Goal: Information Seeking & Learning: Check status

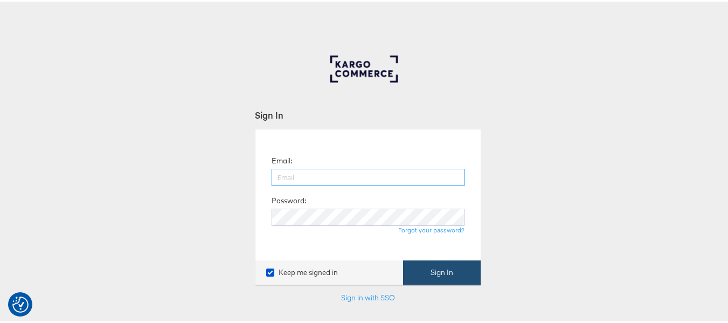
type input "aparna.doniparthi@kargo.com"
click at [448, 269] on button "Sign In" at bounding box center [442, 271] width 78 height 24
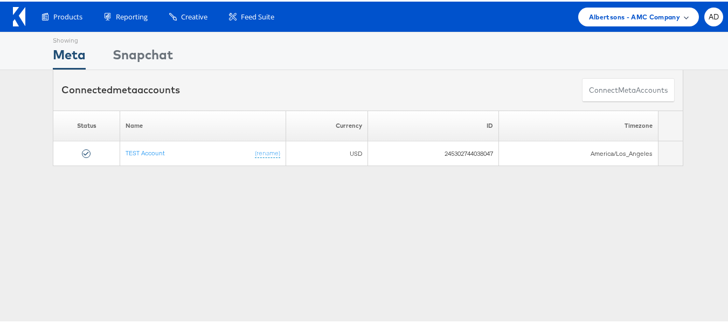
click at [606, 14] on span "Albertsons - AMC Company" at bounding box center [634, 15] width 91 height 11
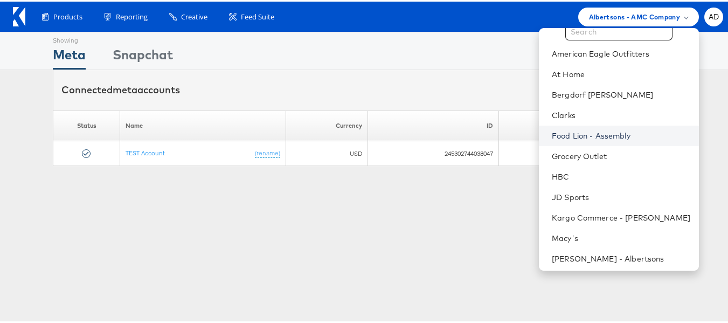
scroll to position [29, 0]
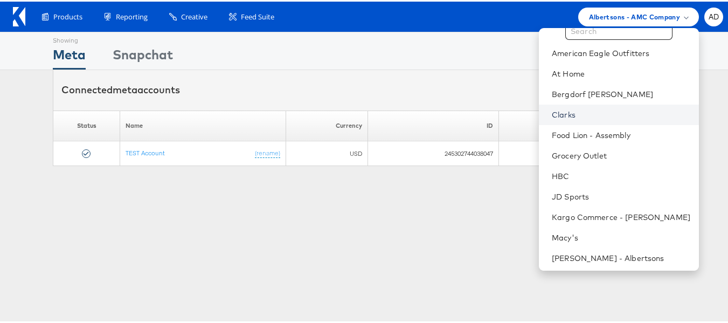
click at [552, 113] on link "Clarks" at bounding box center [621, 113] width 138 height 11
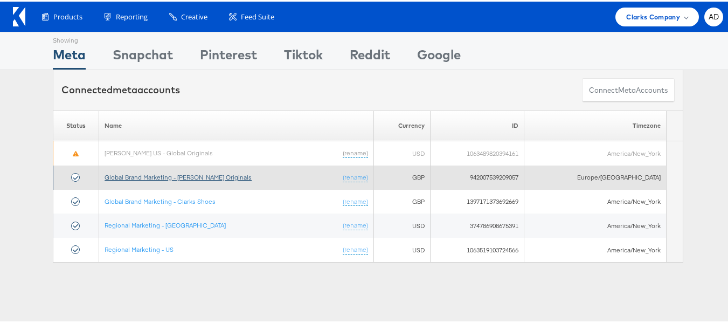
click at [185, 174] on link "Global Brand Marketing - [PERSON_NAME] Originals" at bounding box center [178, 175] width 147 height 8
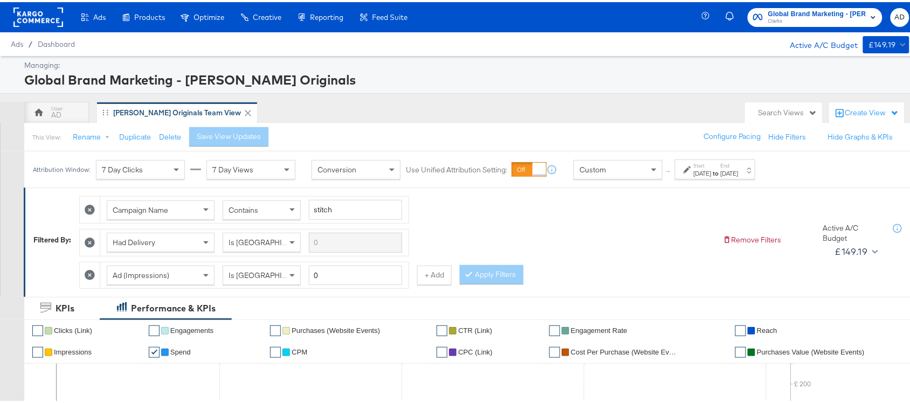
click at [711, 165] on label "Start:" at bounding box center [702, 163] width 18 height 7
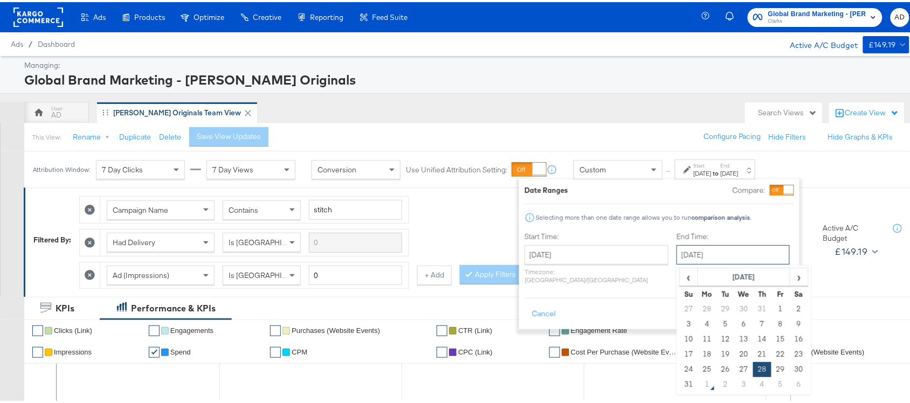
click at [686, 254] on input "August 28th 2025" at bounding box center [732, 252] width 113 height 19
click at [679, 386] on td "31" at bounding box center [688, 382] width 18 height 15
type input "[DATE]"
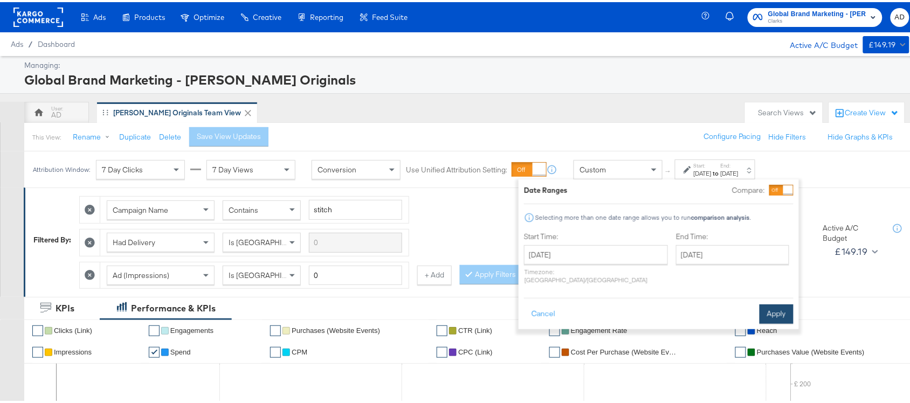
click at [771, 305] on button "Apply" at bounding box center [776, 311] width 34 height 19
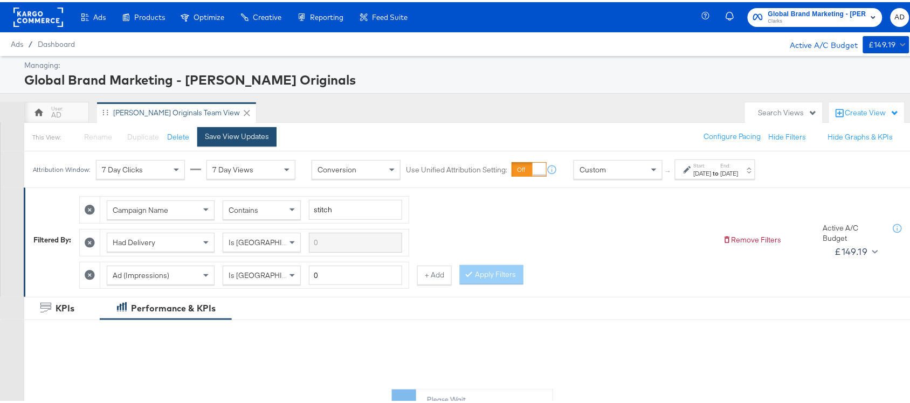
click at [246, 135] on div "Save View Updates" at bounding box center [237, 134] width 64 height 10
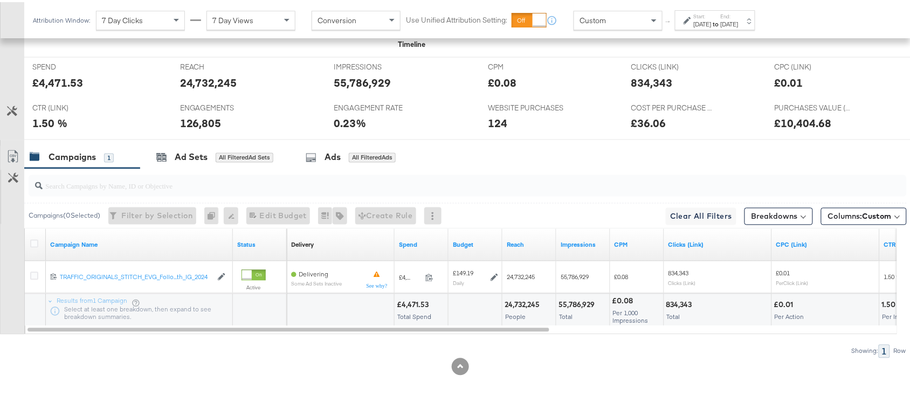
scroll to position [497, 0]
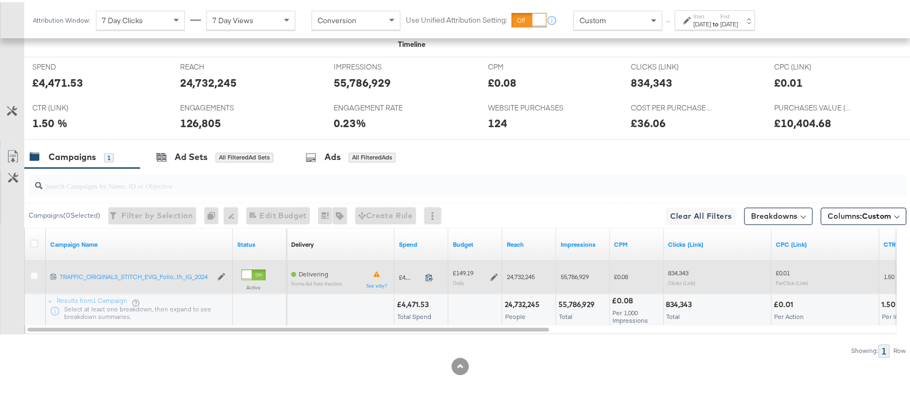
click at [430, 278] on icon at bounding box center [429, 276] width 8 height 8
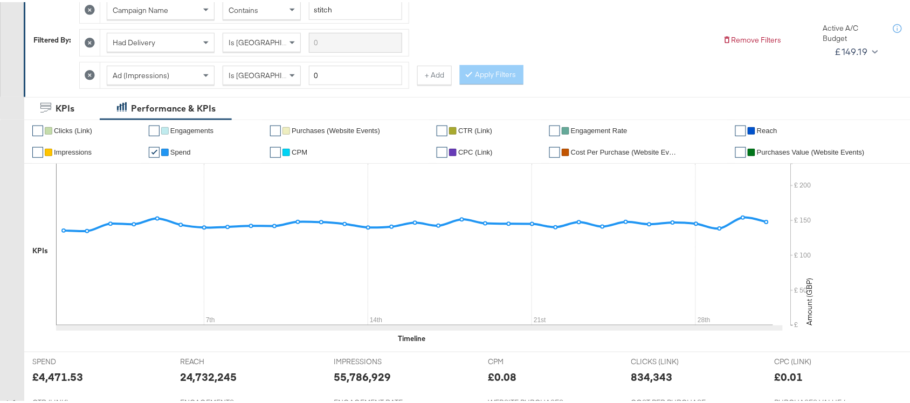
scroll to position [0, 0]
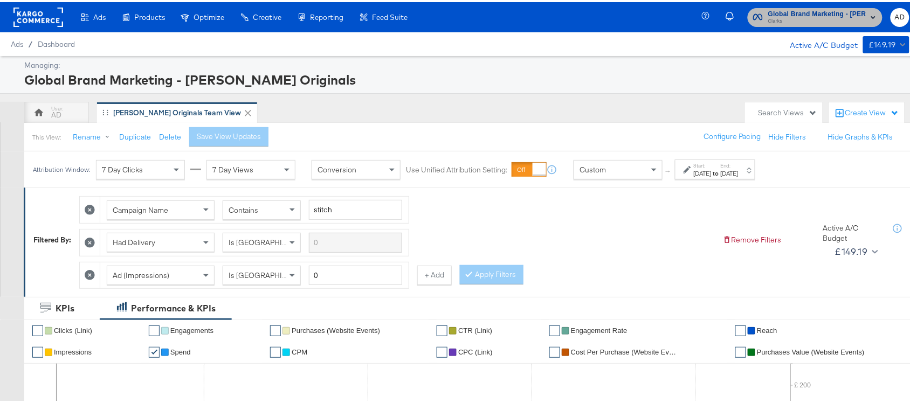
click at [828, 20] on span "Clarks" at bounding box center [817, 19] width 98 height 9
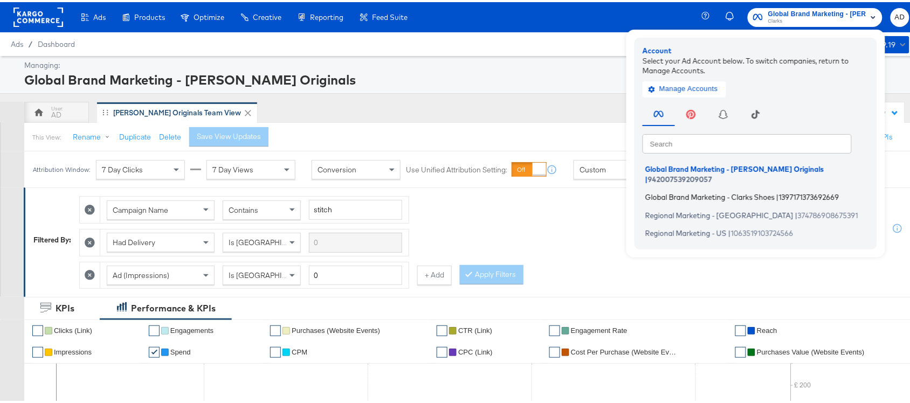
click at [688, 191] on span "Global Brand Marketing - Clarks Shoes" at bounding box center [709, 195] width 129 height 9
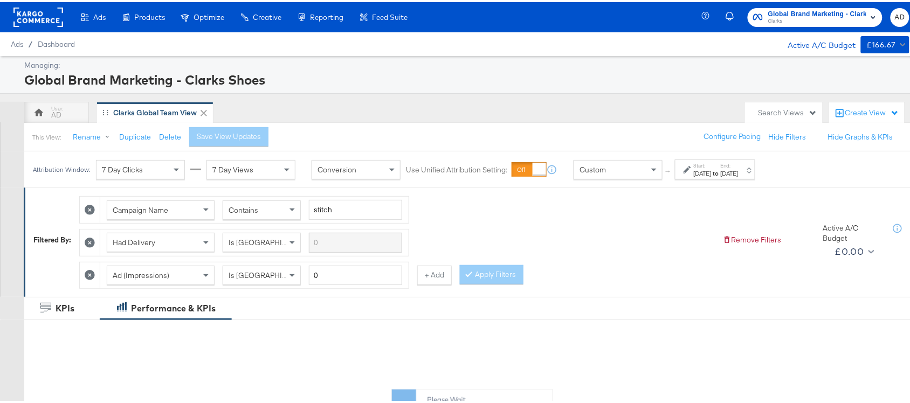
click at [720, 169] on strong "to" at bounding box center [715, 171] width 9 height 8
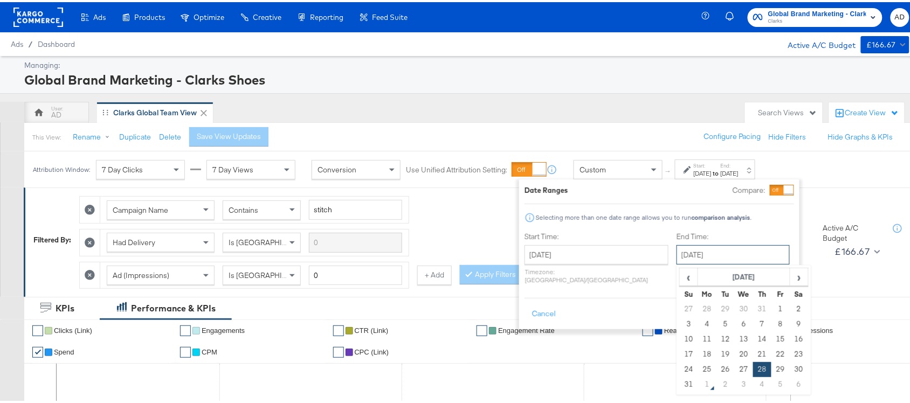
click at [678, 253] on input "August 28th 2025" at bounding box center [732, 252] width 113 height 19
click at [679, 381] on td "31" at bounding box center [688, 382] width 18 height 15
type input "[DATE]"
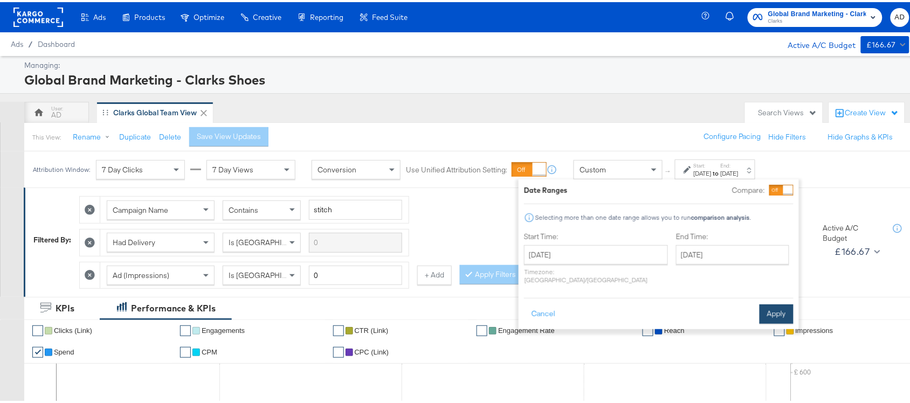
click at [780, 302] on button "Apply" at bounding box center [776, 311] width 34 height 19
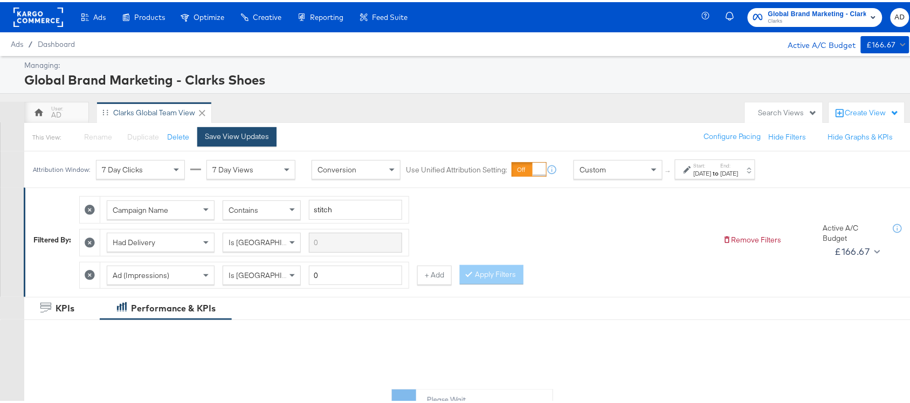
click at [238, 139] on div "Save View Updates" at bounding box center [237, 134] width 64 height 10
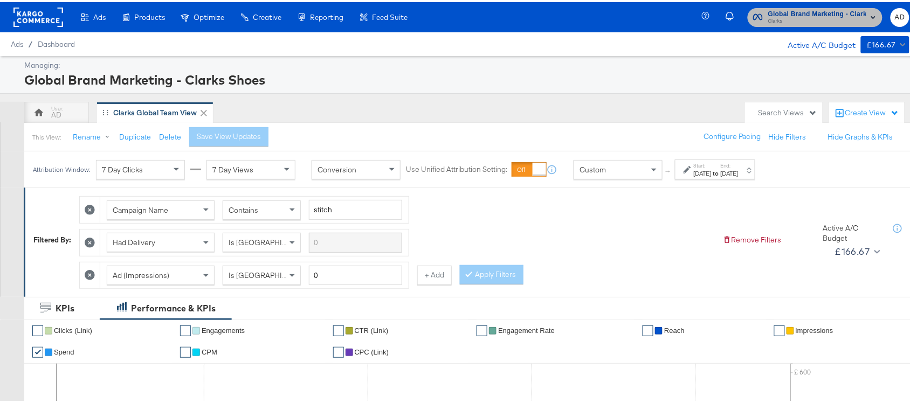
click at [791, 15] on span "Clarks" at bounding box center [817, 19] width 98 height 9
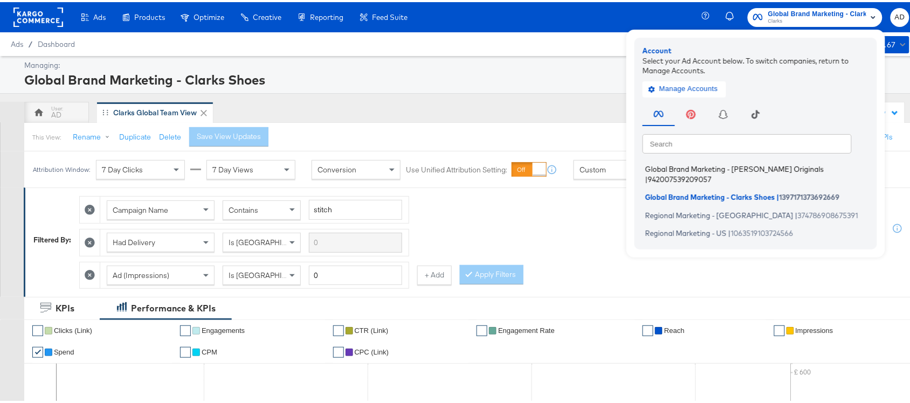
click at [705, 169] on span "Global Brand Marketing - [PERSON_NAME] Originals" at bounding box center [734, 167] width 178 height 9
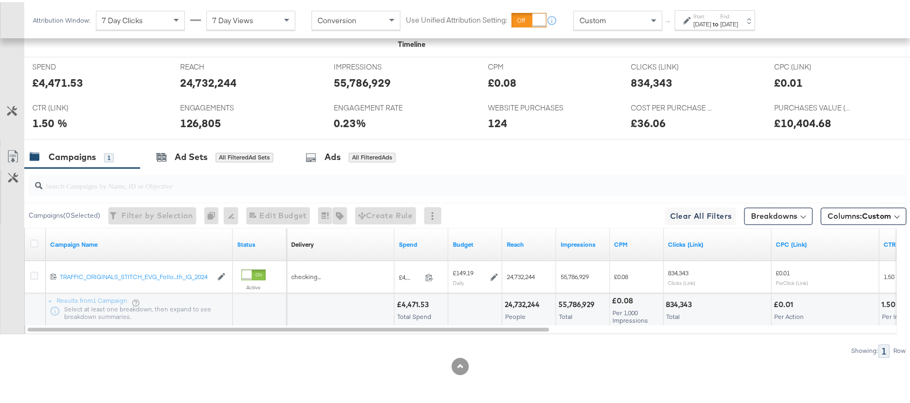
scroll to position [497, 0]
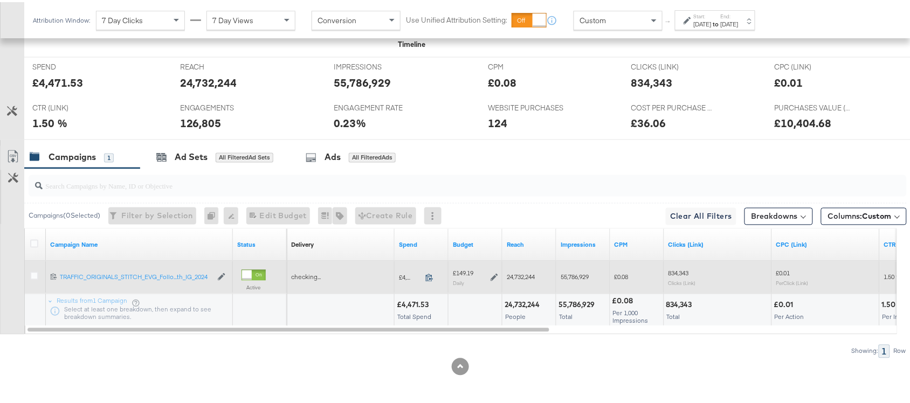
click at [432, 274] on icon at bounding box center [429, 276] width 7 height 8
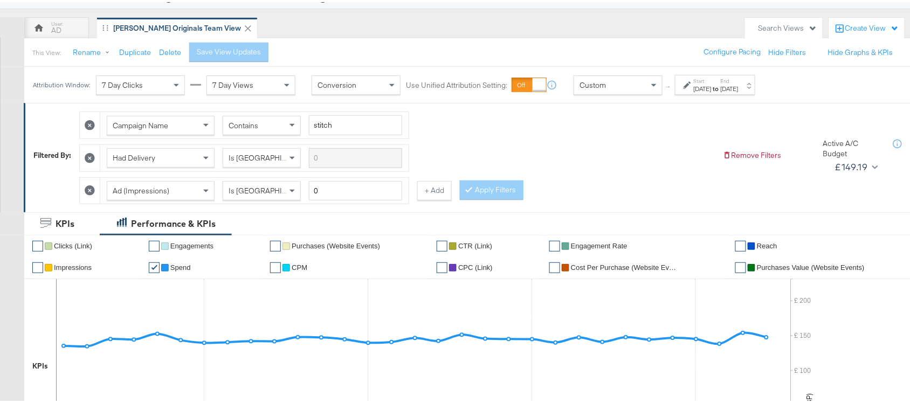
scroll to position [0, 0]
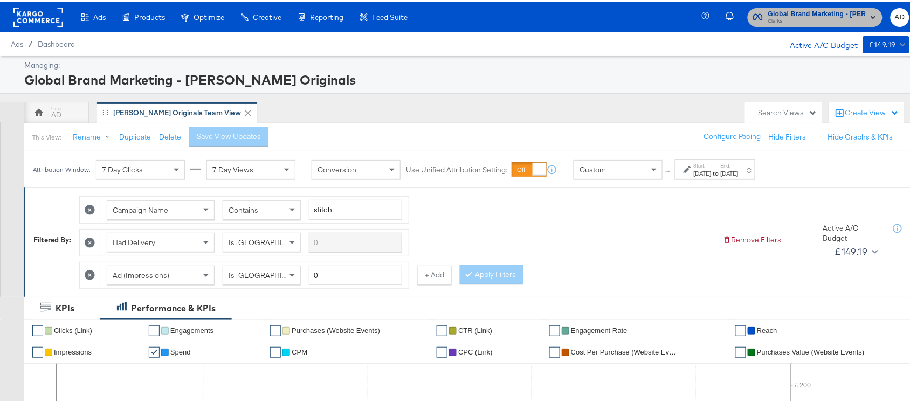
click at [814, 17] on span "Clarks" at bounding box center [817, 19] width 98 height 9
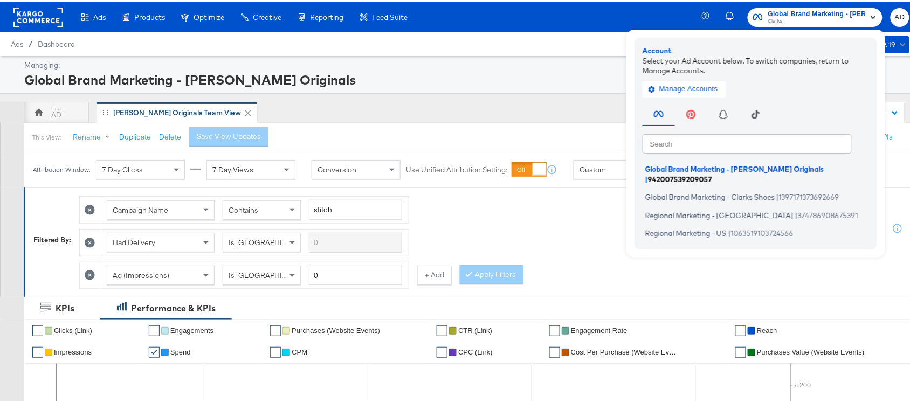
click at [704, 164] on span "Global Brand Marketing - [PERSON_NAME] Originals" at bounding box center [734, 167] width 179 height 9
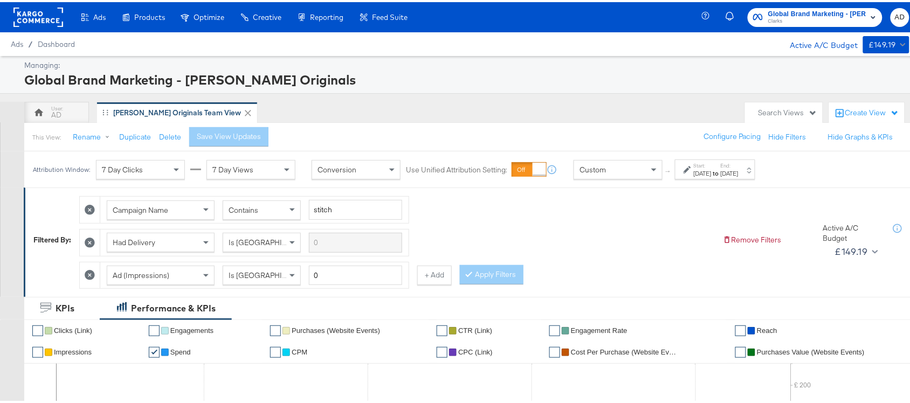
scroll to position [497, 0]
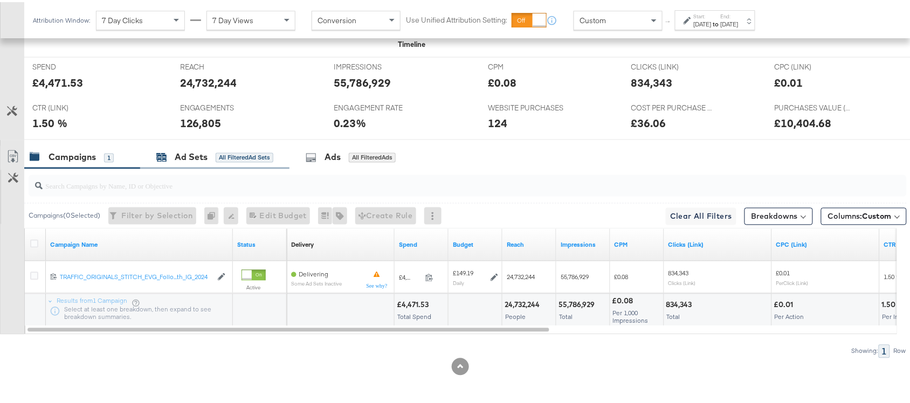
click at [185, 158] on div "Ad Sets" at bounding box center [191, 155] width 33 height 12
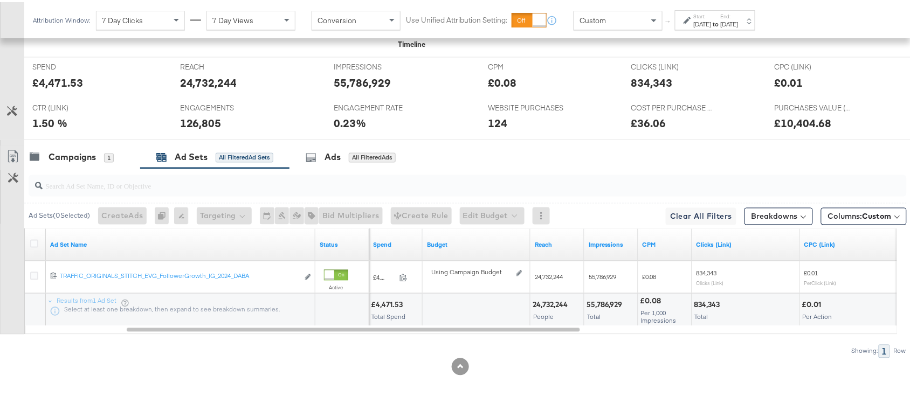
click at [23, 160] on link "Export as CSV" at bounding box center [13, 156] width 24 height 24
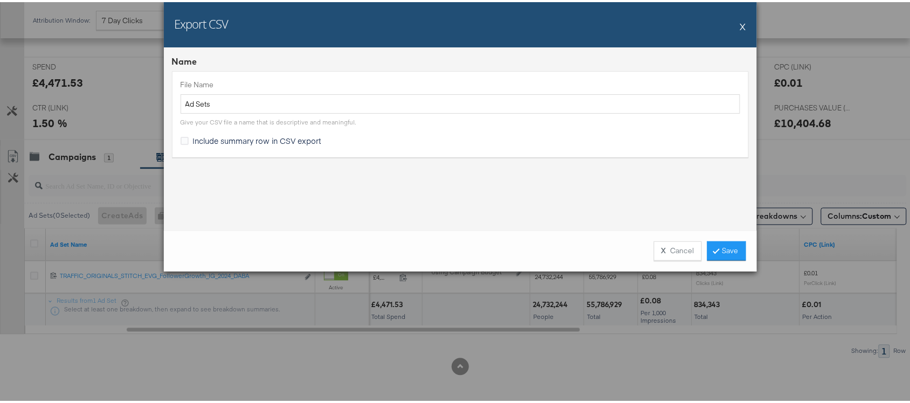
click at [82, 159] on div "Export CSV X Name File Name Ad Sets Give your CSV file a name that is descripti…" at bounding box center [460, 201] width 920 height 403
click at [740, 17] on button "X" at bounding box center [743, 24] width 6 height 22
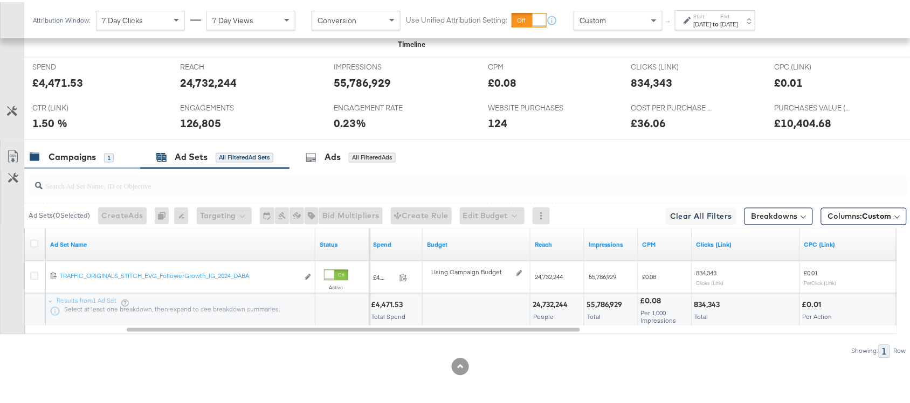
click at [66, 165] on div "Campaigns 1" at bounding box center [82, 155] width 116 height 23
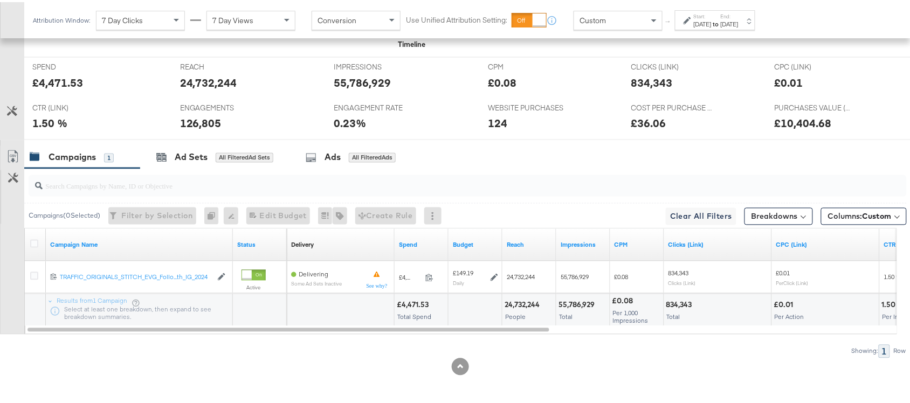
scroll to position [0, 0]
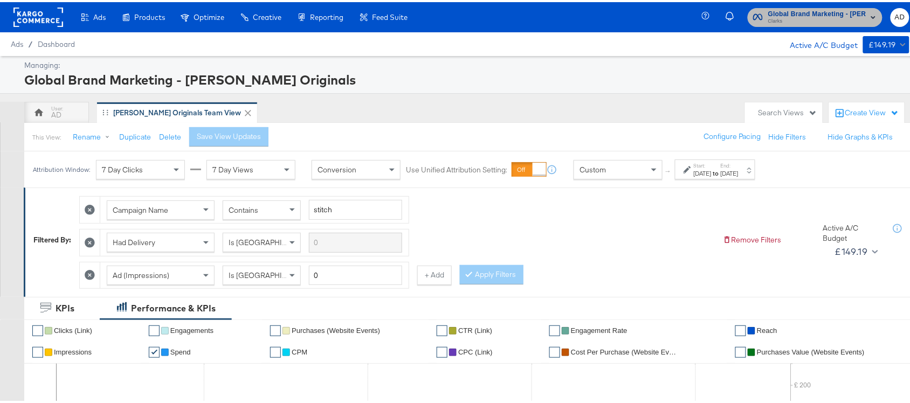
click at [810, 12] on span "Global Brand Marketing - [PERSON_NAME] Originals" at bounding box center [817, 11] width 98 height 11
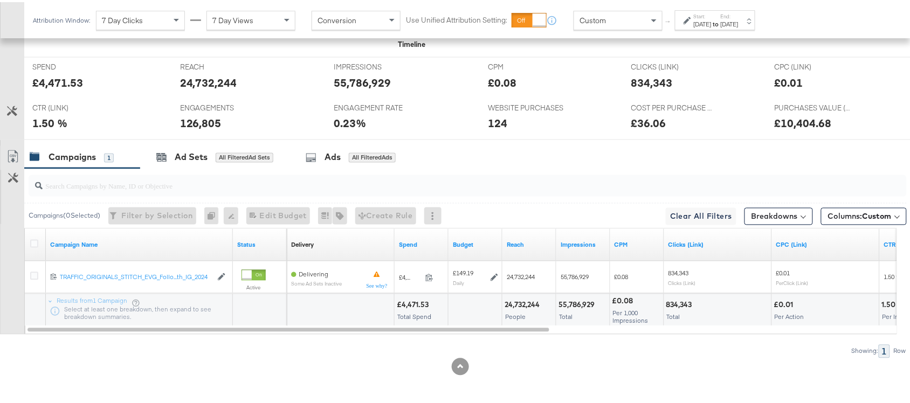
scroll to position [497, 0]
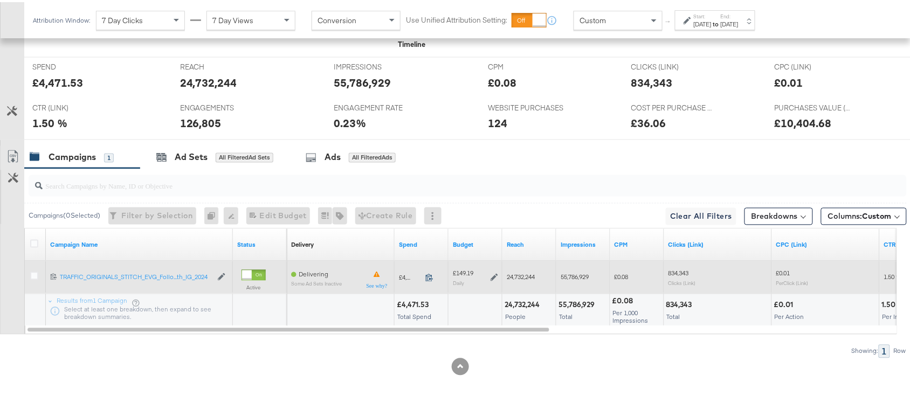
click at [432, 278] on icon at bounding box center [429, 276] width 8 height 8
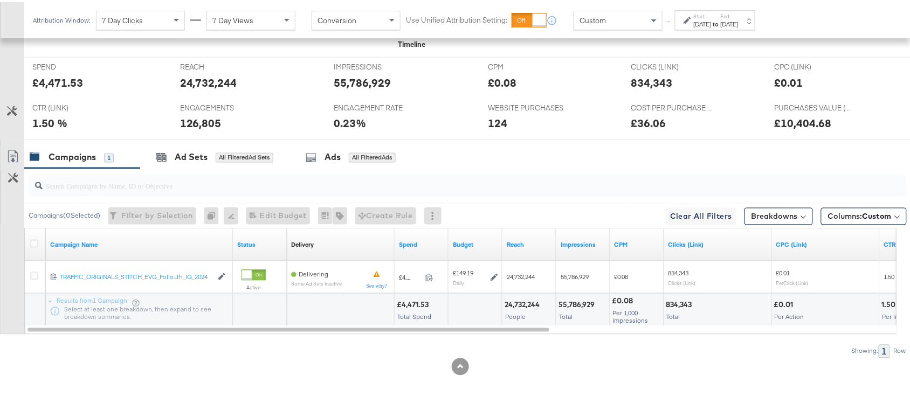
click at [738, 13] on label "End:" at bounding box center [729, 14] width 18 height 7
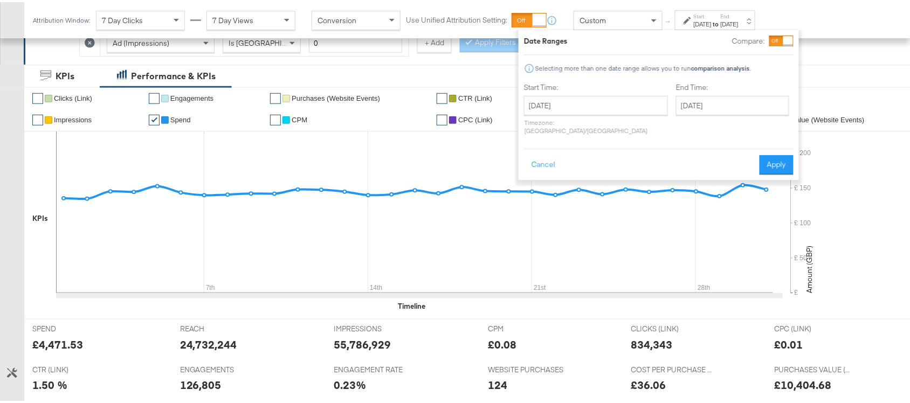
scroll to position [0, 0]
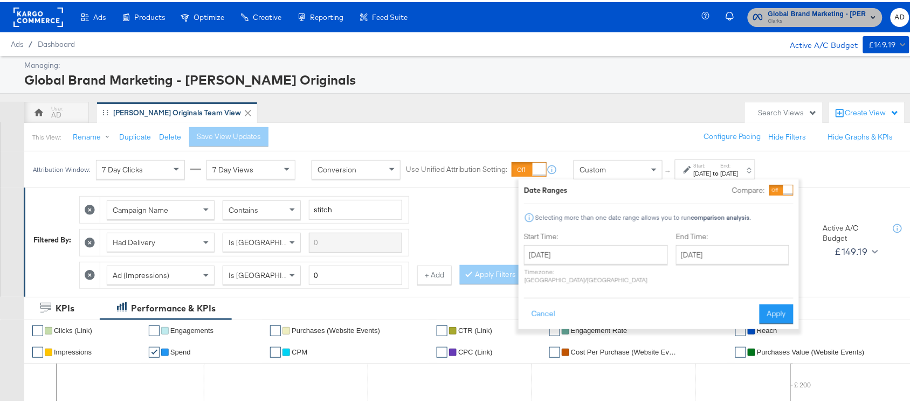
click at [809, 6] on button "Global Brand Marketing - [PERSON_NAME] Originals Clarks" at bounding box center [814, 15] width 135 height 19
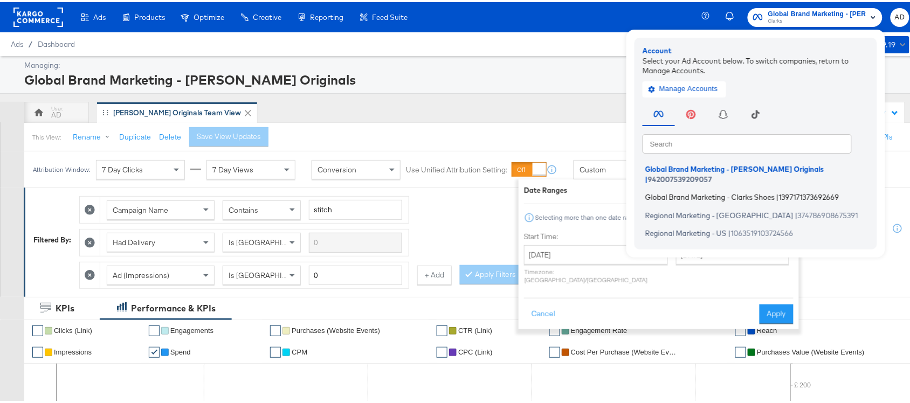
click at [706, 191] on span "Global Brand Marketing - Clarks Shoes" at bounding box center [709, 195] width 129 height 9
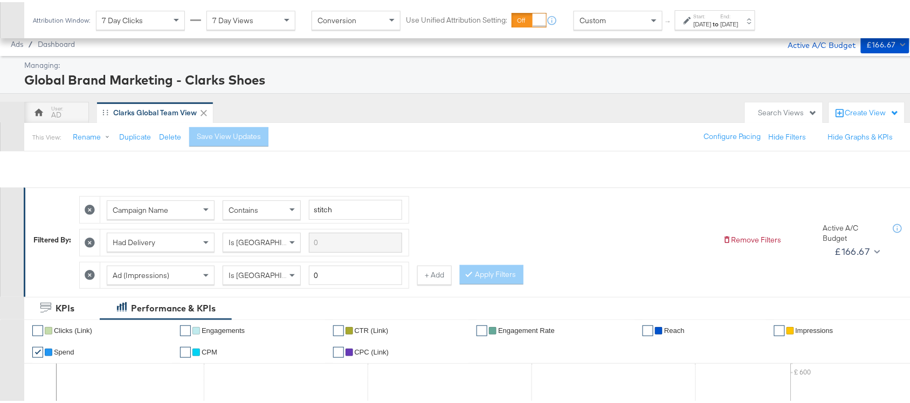
scroll to position [561, 0]
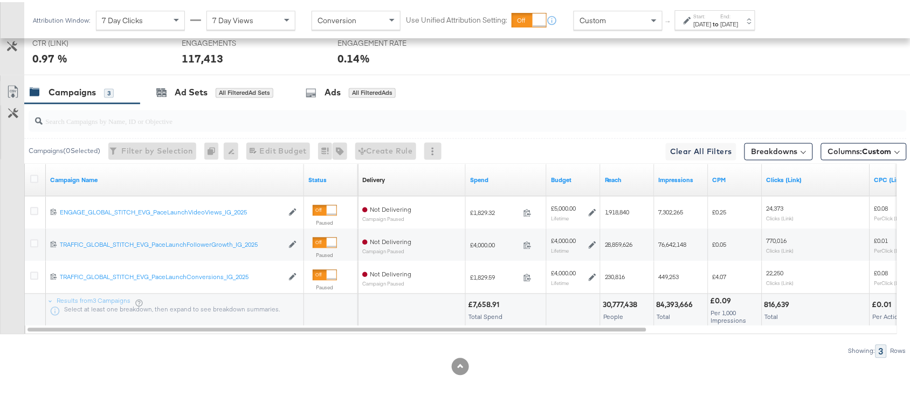
click at [711, 19] on div "[DATE]" at bounding box center [702, 22] width 18 height 9
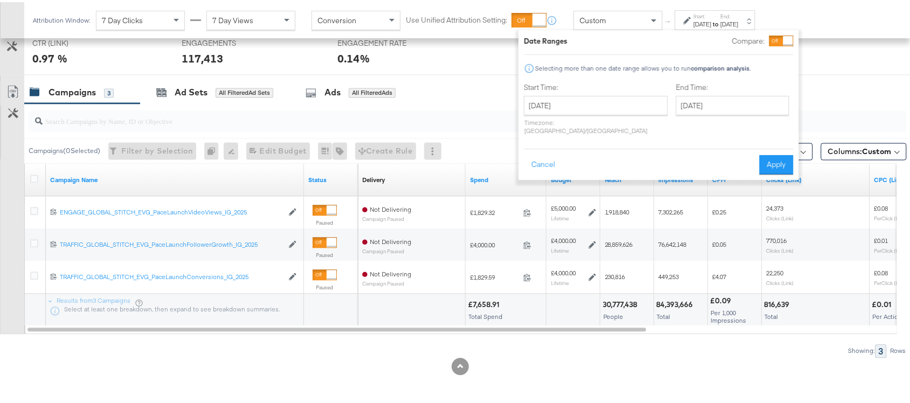
click at [818, 68] on div "SPEND SPEND £7,658.91 REACH REACH 30,777,438 IMPRESSIONS IMPRESSIONS 84,393,666…" at bounding box center [472, 31] width 896 height 83
click at [543, 153] on button "Cancel" at bounding box center [543, 162] width 39 height 19
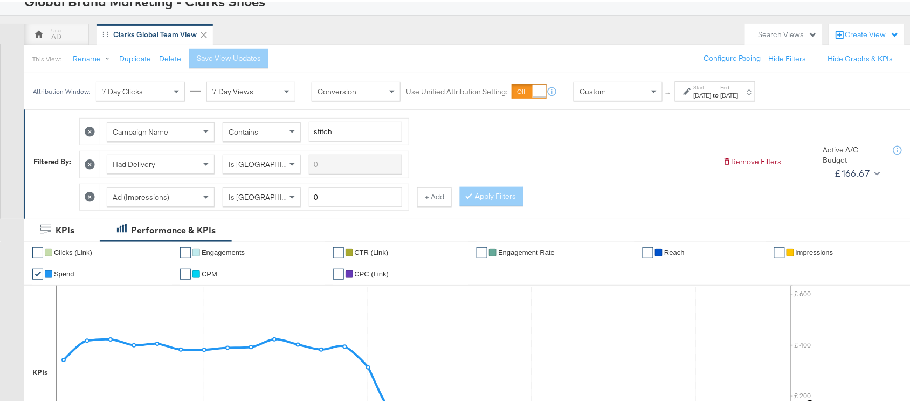
scroll to position [0, 0]
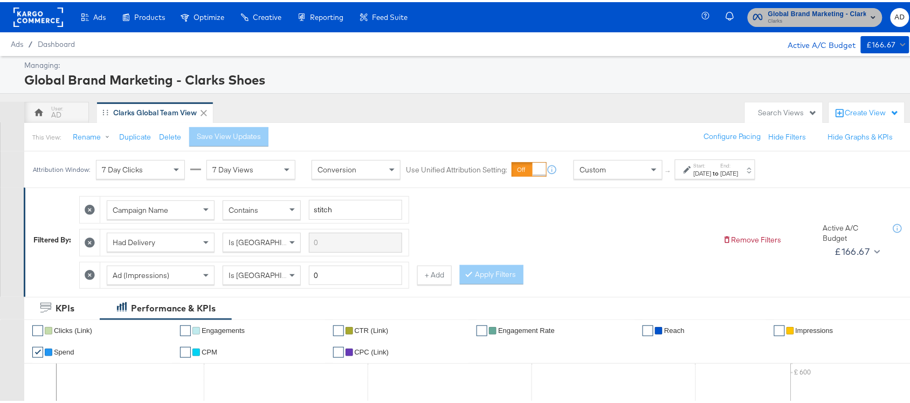
click at [815, 17] on span "Clarks" at bounding box center [817, 19] width 98 height 9
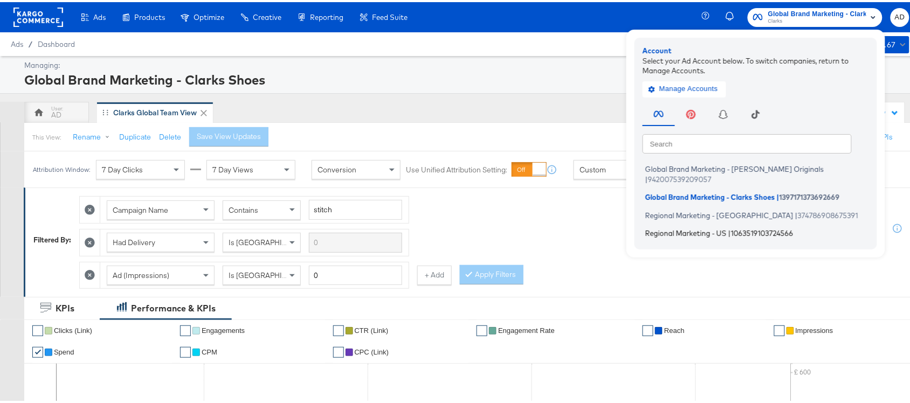
click at [683, 227] on span "Regional Marketing - US" at bounding box center [685, 231] width 81 height 9
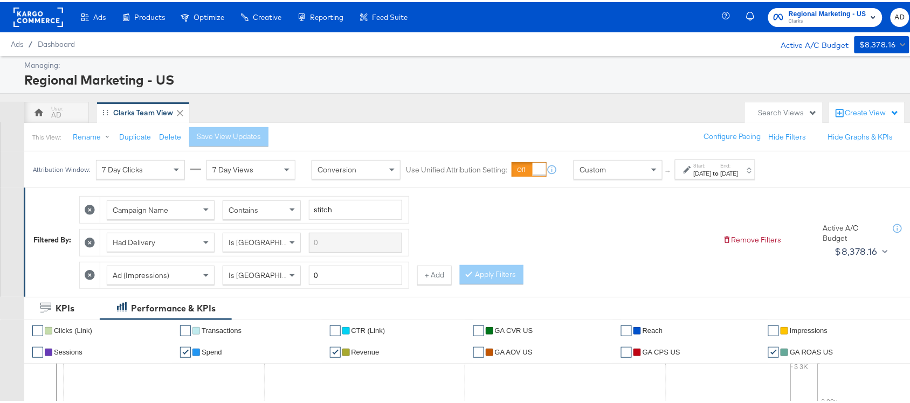
click at [720, 173] on strong "to" at bounding box center [715, 171] width 9 height 8
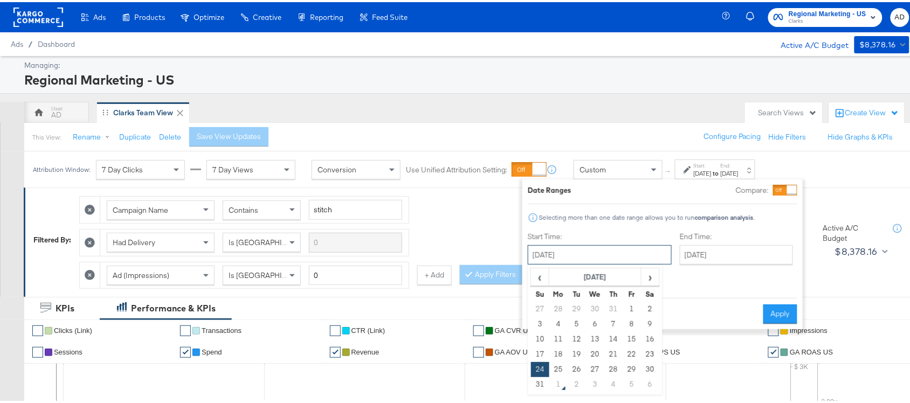
click at [587, 246] on input "August 24th 2025" at bounding box center [599, 252] width 144 height 19
click at [609, 372] on td "28" at bounding box center [613, 367] width 18 height 15
type input "August 28th 2025"
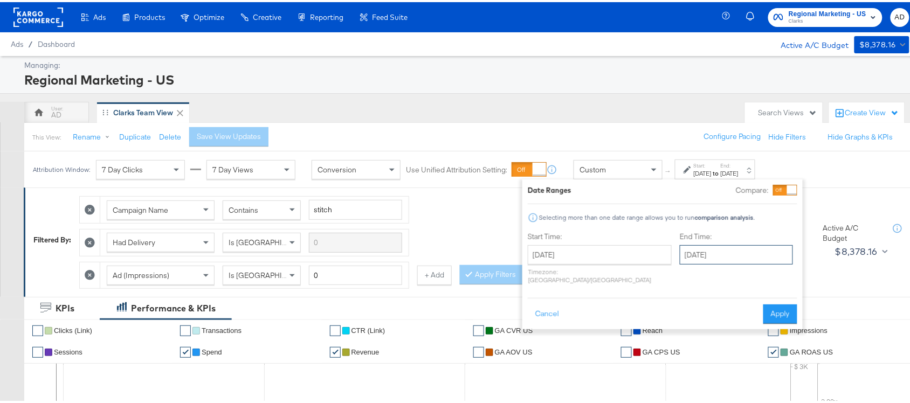
click at [701, 256] on input "August 31st 2025" at bounding box center [735, 252] width 113 height 19
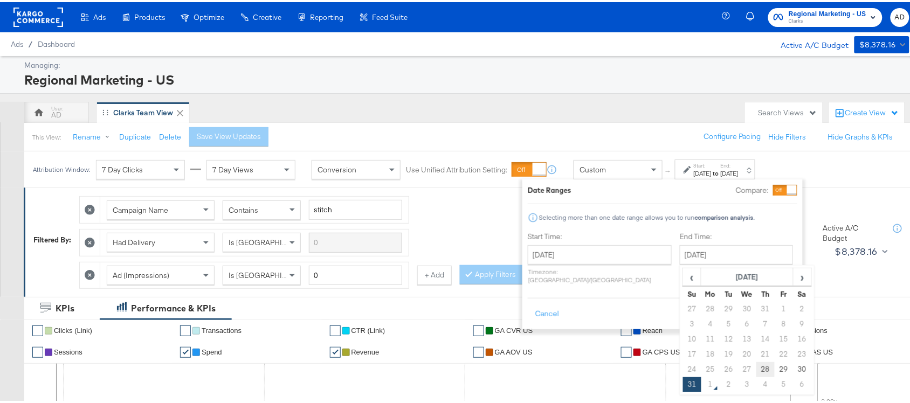
click at [756, 369] on td "28" at bounding box center [765, 367] width 18 height 15
type input "August 28th 2025"
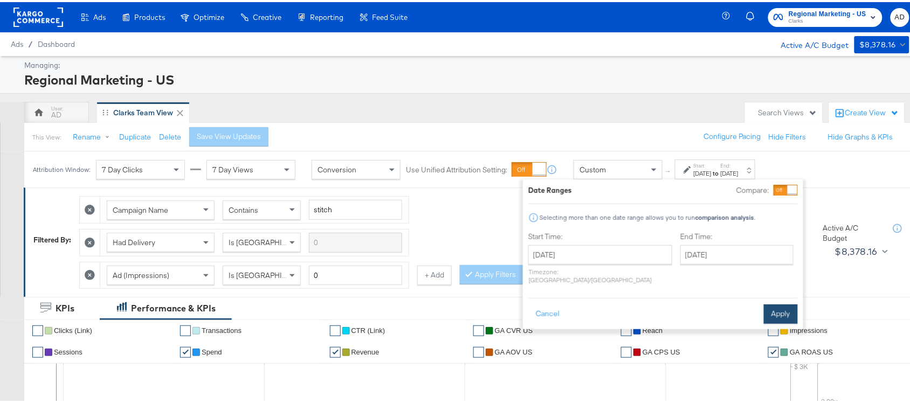
click at [771, 303] on button "Apply" at bounding box center [780, 311] width 34 height 19
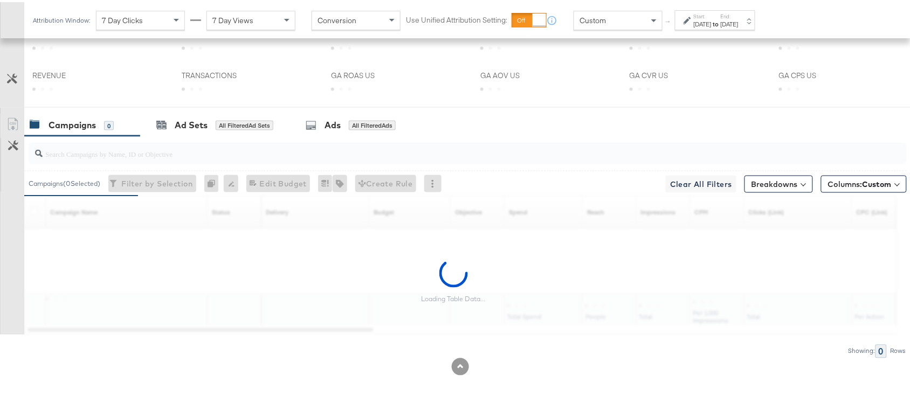
scroll to position [529, 0]
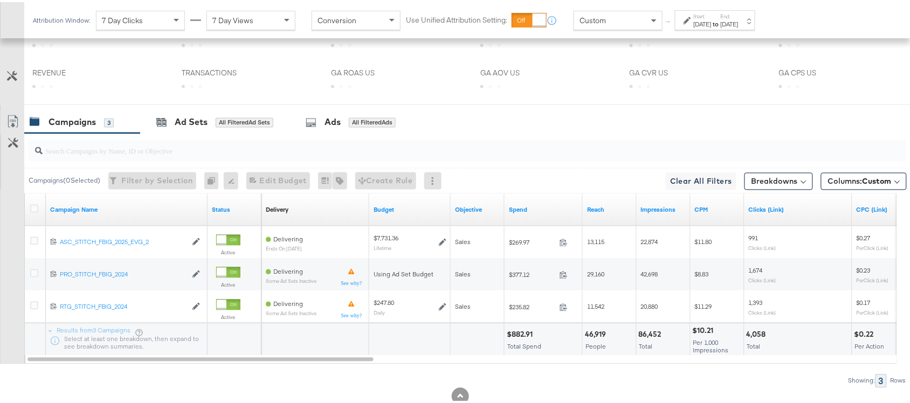
click at [516, 332] on div "$882.91" at bounding box center [520, 333] width 29 height 10
copy div "882.91"
click at [516, 332] on div "$882.91" at bounding box center [520, 333] width 29 height 10
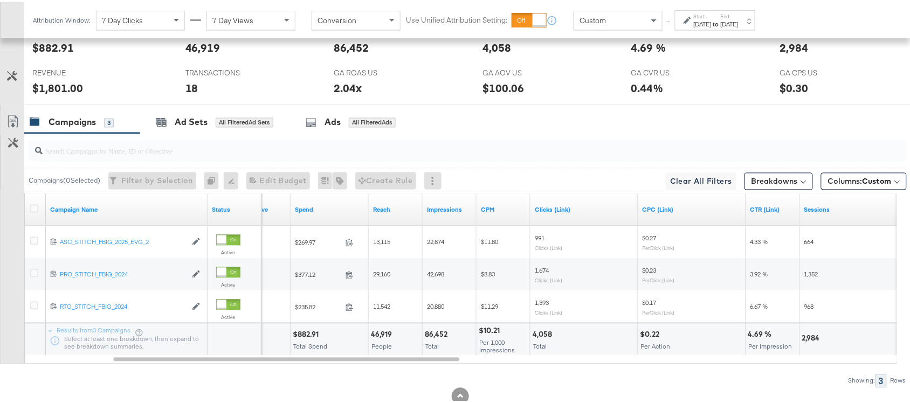
click at [435, 332] on div "86,452" at bounding box center [438, 333] width 26 height 10
copy div "86,452"
click at [435, 332] on div "86,452" at bounding box center [438, 333] width 26 height 10
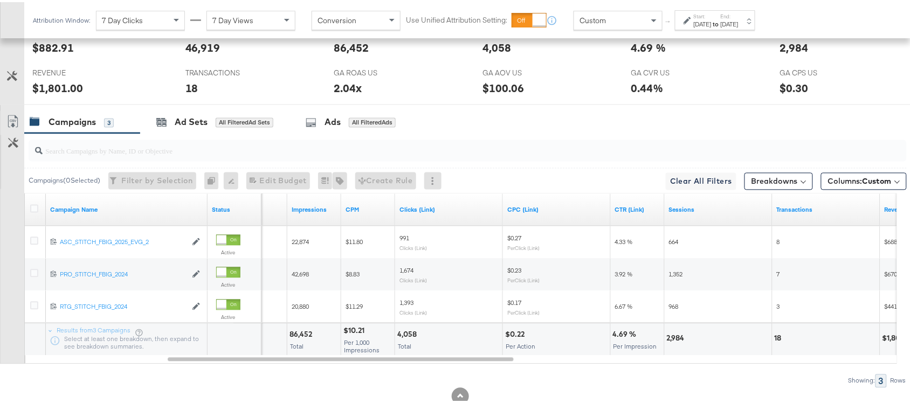
click at [407, 336] on div "4,058" at bounding box center [408, 333] width 23 height 10
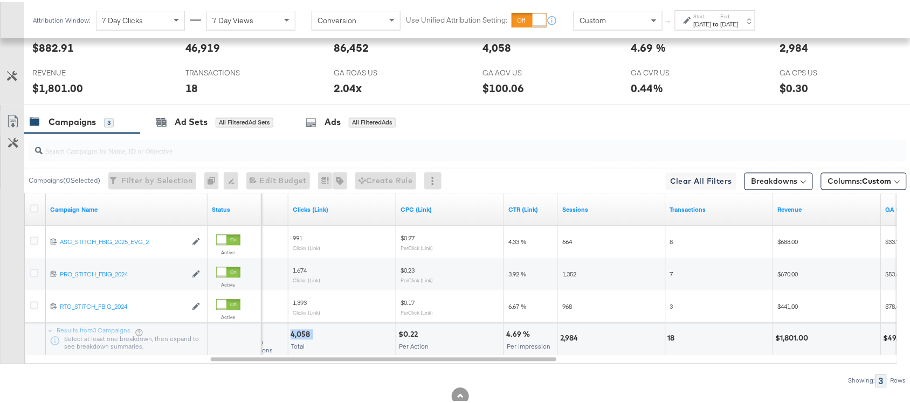
click at [302, 330] on div "4,058" at bounding box center [301, 333] width 23 height 10
click at [303, 335] on div "4,058" at bounding box center [301, 333] width 23 height 10
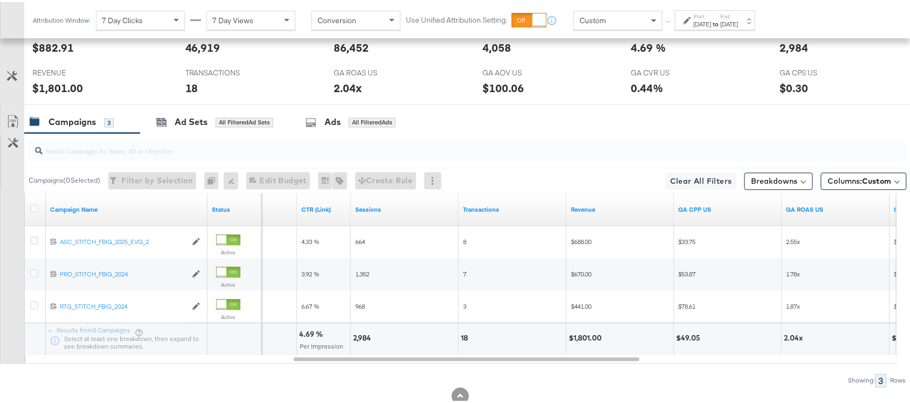
click at [359, 337] on div "2,984" at bounding box center [363, 336] width 21 height 10
copy div "2,984"
click at [464, 338] on div "18" at bounding box center [466, 336] width 10 height 10
copy div "18"
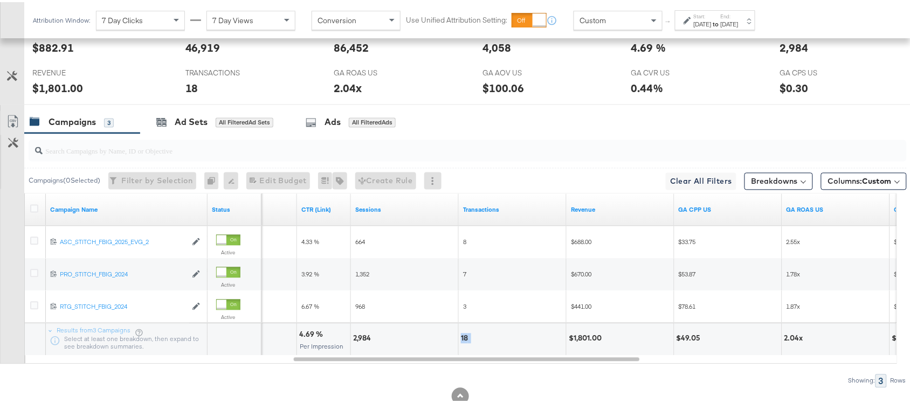
click at [464, 338] on div "18" at bounding box center [466, 336] width 10 height 10
click at [591, 339] on div "$1,801.00" at bounding box center [586, 336] width 36 height 10
copy div "1,801.00"
click at [591, 339] on div "$1,801.00" at bounding box center [586, 336] width 36 height 10
click at [720, 18] on strong "to" at bounding box center [715, 22] width 9 height 8
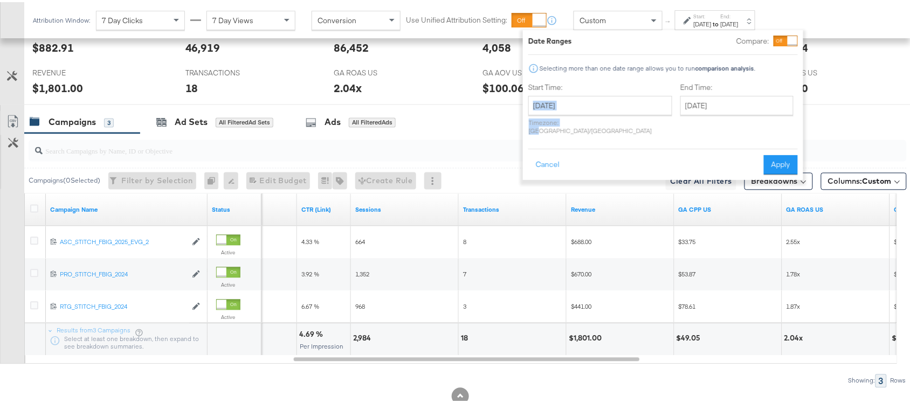
drag, startPoint x: 567, startPoint y: 114, endPoint x: 593, endPoint y: 108, distance: 26.5
click at [593, 108] on div "August 28th 2025 ‹ August 2025 › Su Mo Tu We Th Fr Sa 27 28 29 30 31 1 2 3 4 5 …" at bounding box center [600, 113] width 144 height 39
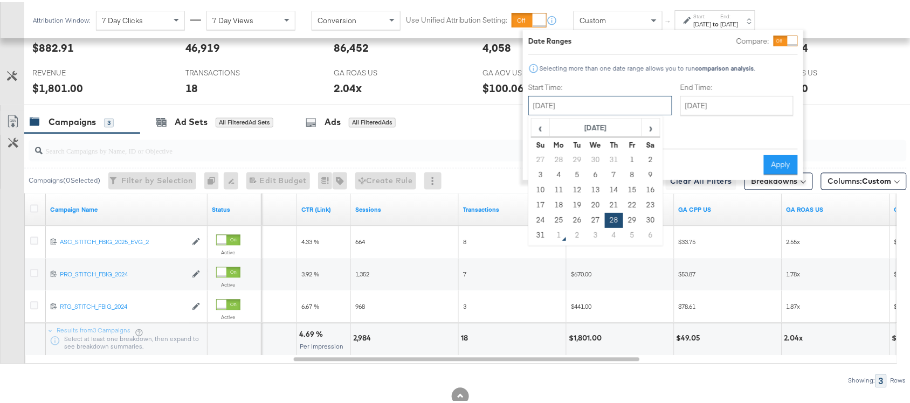
click at [593, 108] on input "[DATE]" at bounding box center [600, 103] width 144 height 19
click at [543, 220] on td "24" at bounding box center [540, 218] width 18 height 15
type input "[DATE]"
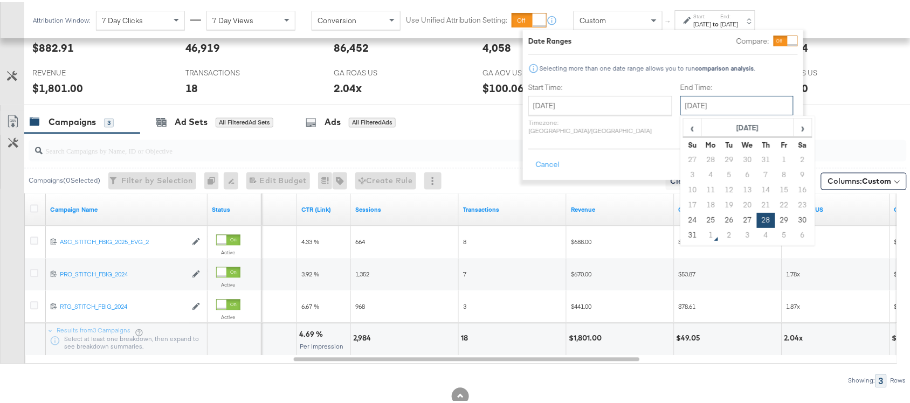
click at [712, 108] on input "[DATE]" at bounding box center [736, 103] width 113 height 19
click at [793, 222] on td "30" at bounding box center [802, 218] width 18 height 15
type input "[DATE]"
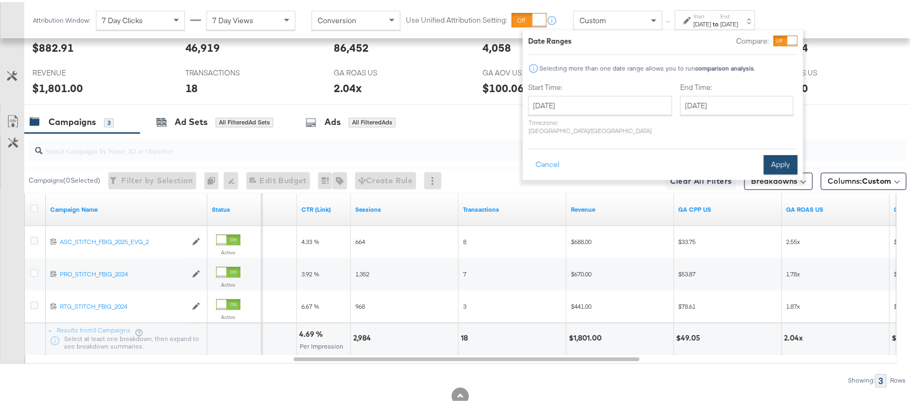
click at [776, 153] on button "Apply" at bounding box center [780, 162] width 34 height 19
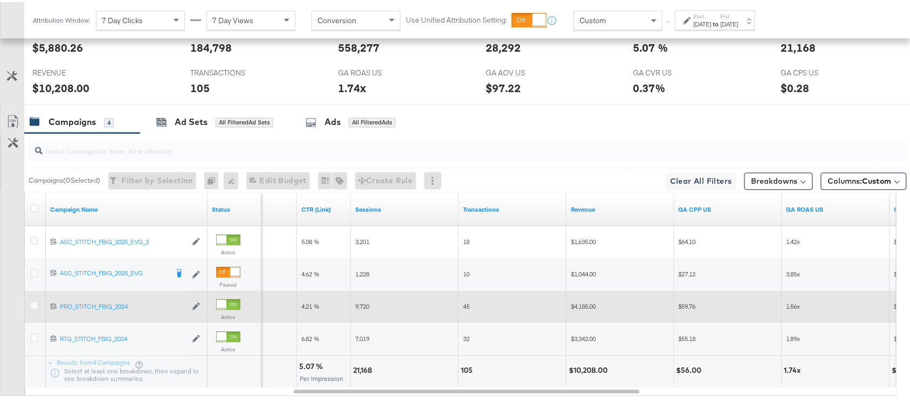
scroll to position [594, 0]
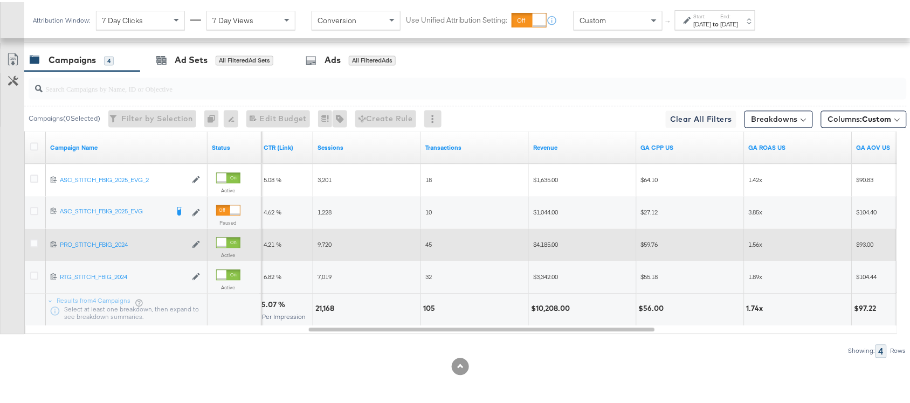
click at [738, 22] on div "[DATE]" at bounding box center [729, 22] width 18 height 9
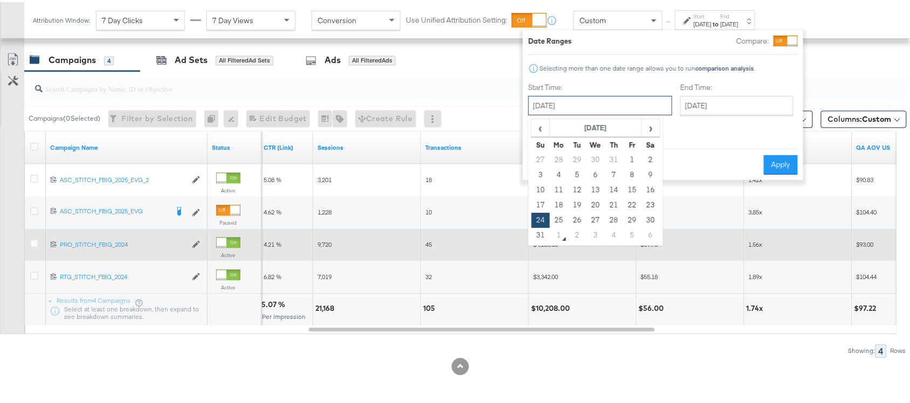
click at [610, 103] on input "[DATE]" at bounding box center [600, 103] width 144 height 19
click at [628, 218] on td "29" at bounding box center [632, 218] width 18 height 15
type input "August 29th 2025"
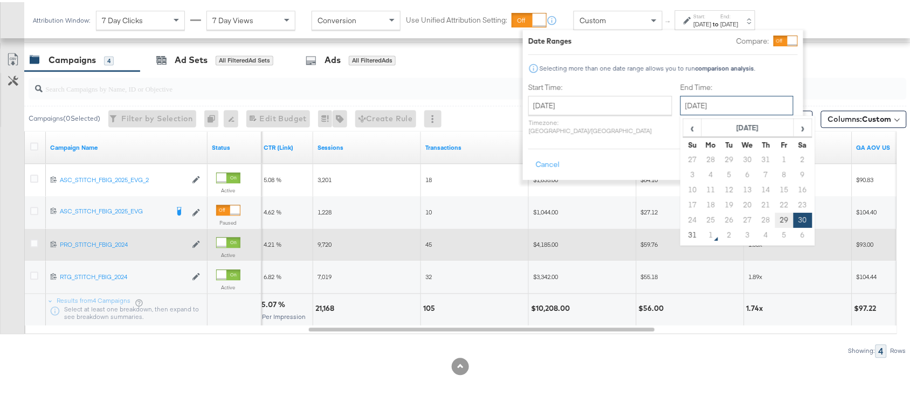
drag, startPoint x: 687, startPoint y: 95, endPoint x: 753, endPoint y: 220, distance: 140.8
click at [753, 113] on div "August 30th 2025 ‹ August 2025 › Su Mo Tu We Th Fr Sa 27 28 29 30 31 1 2 3 4 5 …" at bounding box center [736, 103] width 113 height 19
click at [775, 220] on td "29" at bounding box center [784, 218] width 18 height 15
type input "August 29th 2025"
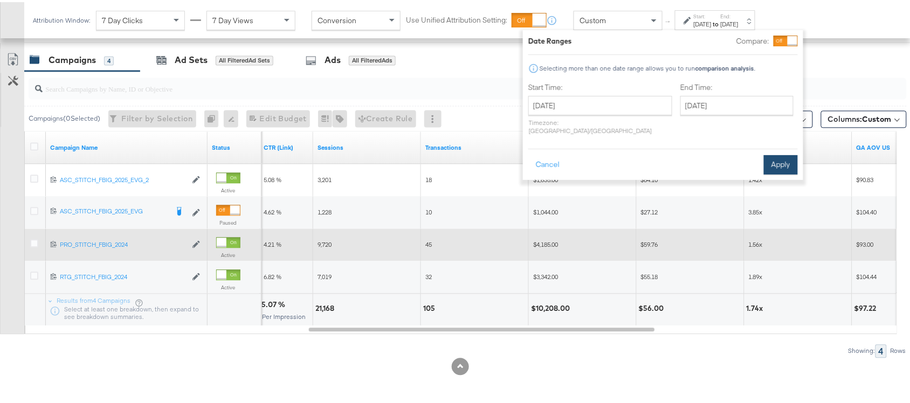
click at [779, 162] on button "Apply" at bounding box center [780, 162] width 34 height 19
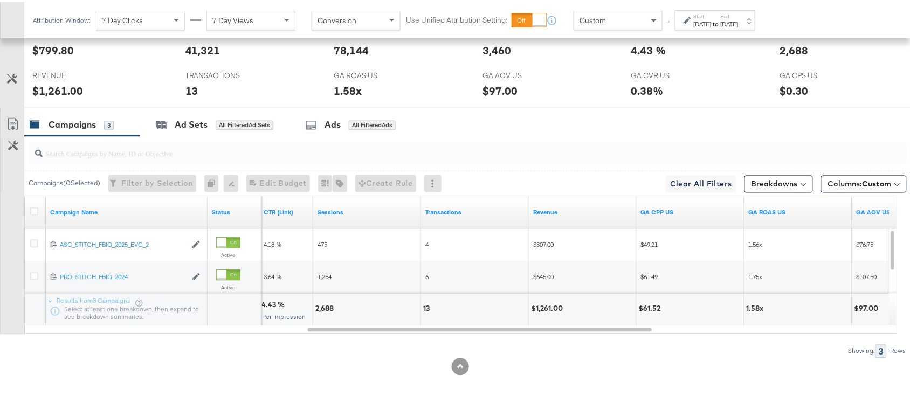
scroll to position [561, 0]
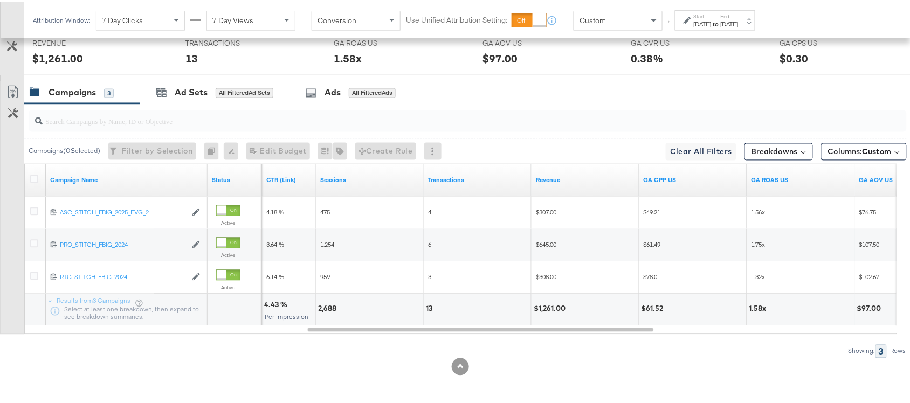
click at [328, 310] on div "2,688" at bounding box center [329, 307] width 22 height 10
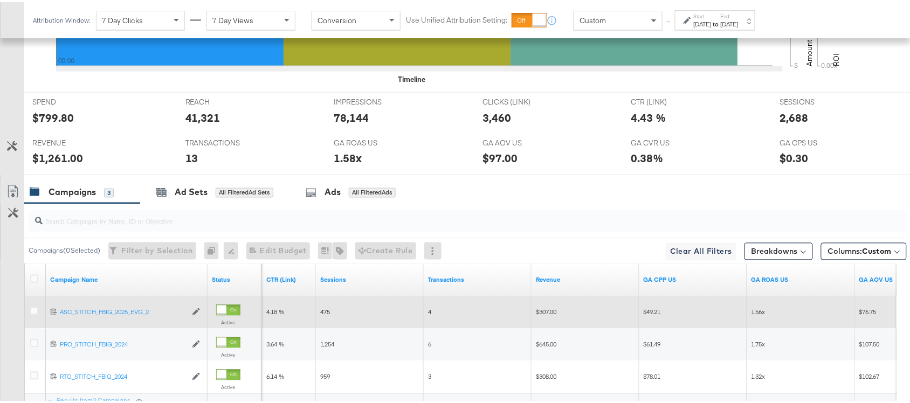
scroll to position [459, 0]
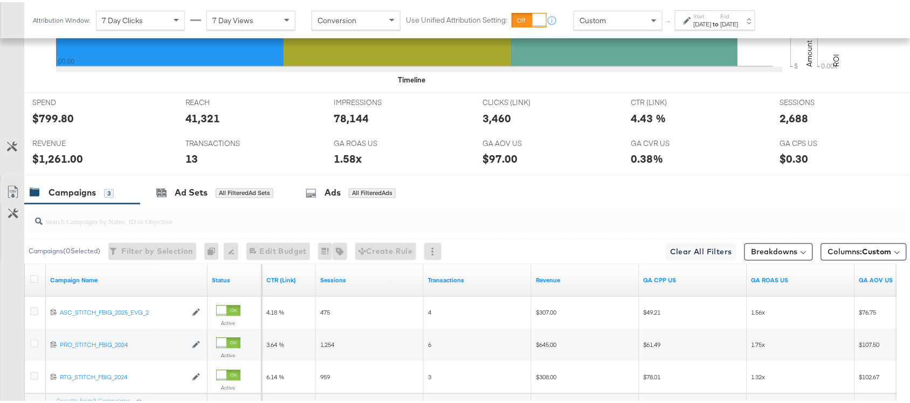
click at [738, 22] on div "Aug 29th 2025" at bounding box center [729, 22] width 18 height 9
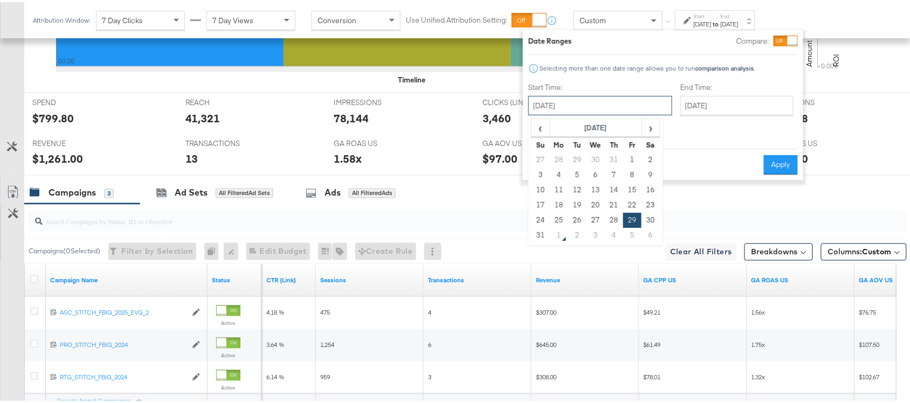
click at [554, 103] on input "August 29th 2025" at bounding box center [600, 103] width 144 height 19
click at [653, 212] on td "30" at bounding box center [650, 218] width 18 height 15
type input "[DATE]"
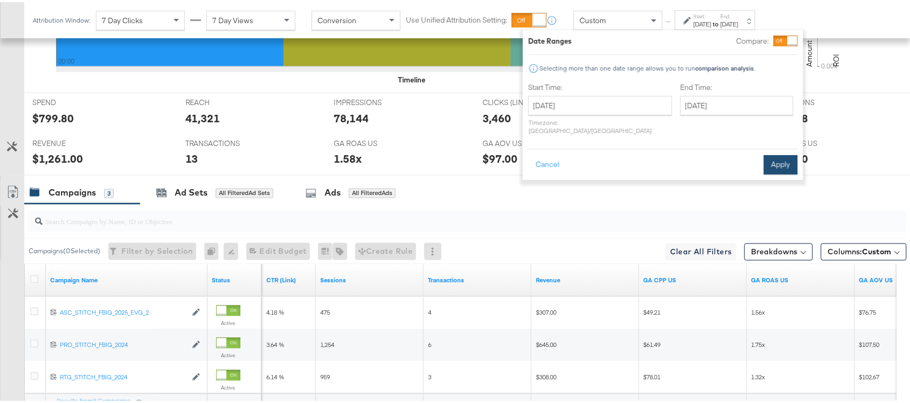
click at [782, 158] on button "Apply" at bounding box center [780, 162] width 34 height 19
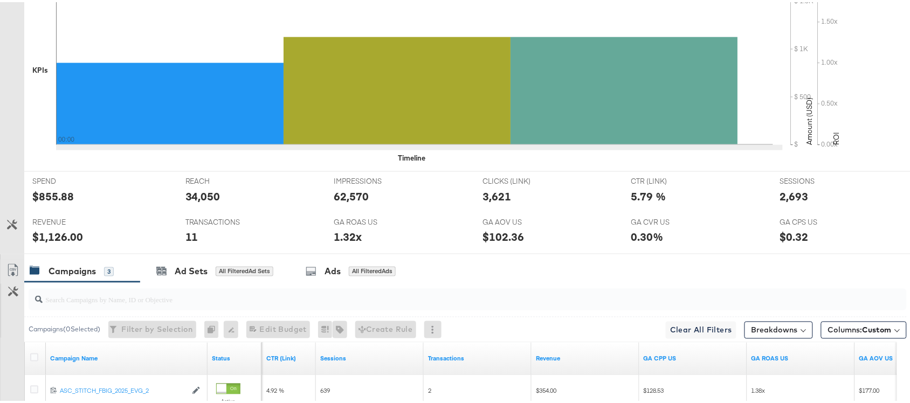
scroll to position [0, 0]
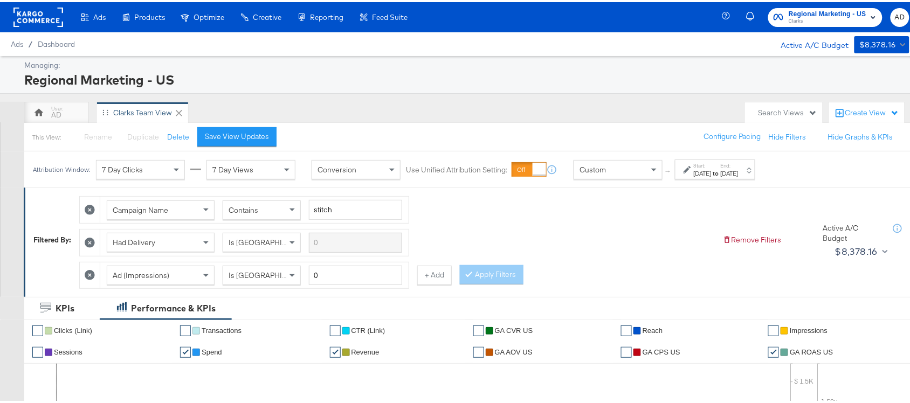
click at [814, 35] on div "Active A/C Budget" at bounding box center [808, 42] width 79 height 16
click at [828, 20] on span "Clarks" at bounding box center [827, 19] width 78 height 9
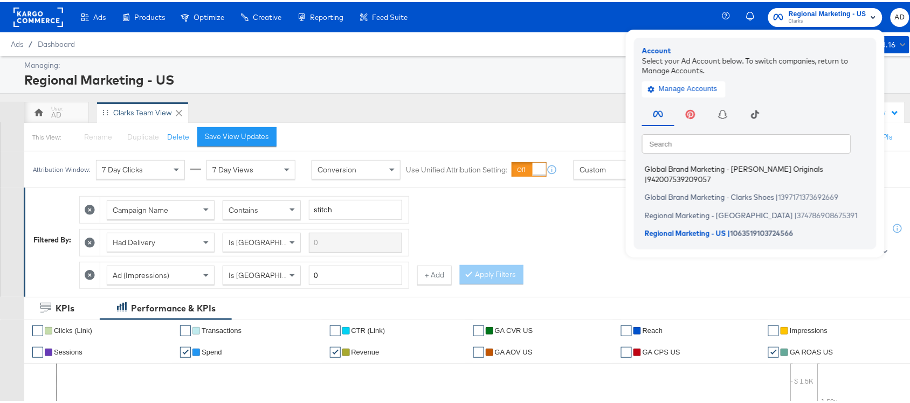
click at [686, 170] on span "Global Brand Marketing - Clarks Originals" at bounding box center [733, 167] width 178 height 9
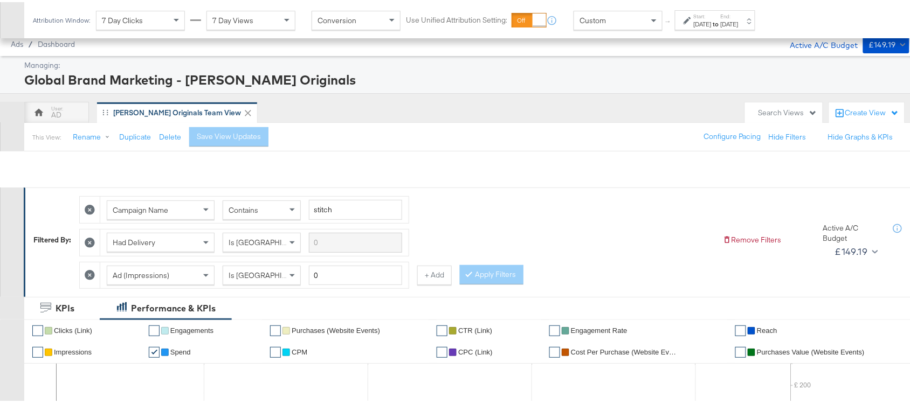
scroll to position [497, 0]
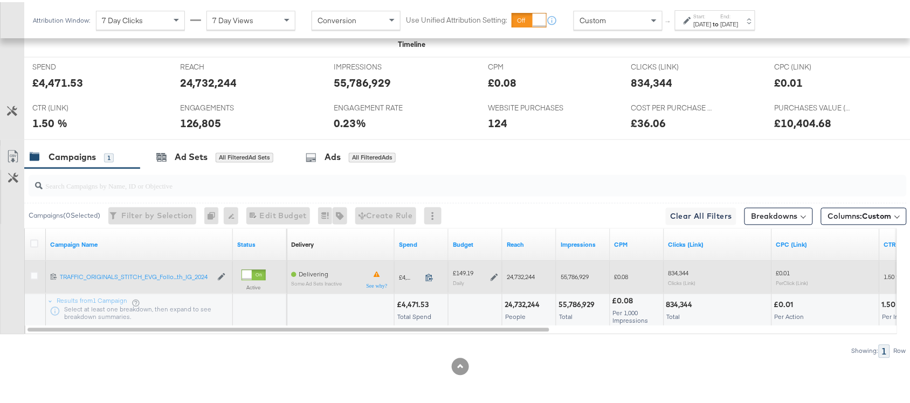
click at [429, 273] on icon at bounding box center [429, 276] width 8 height 8
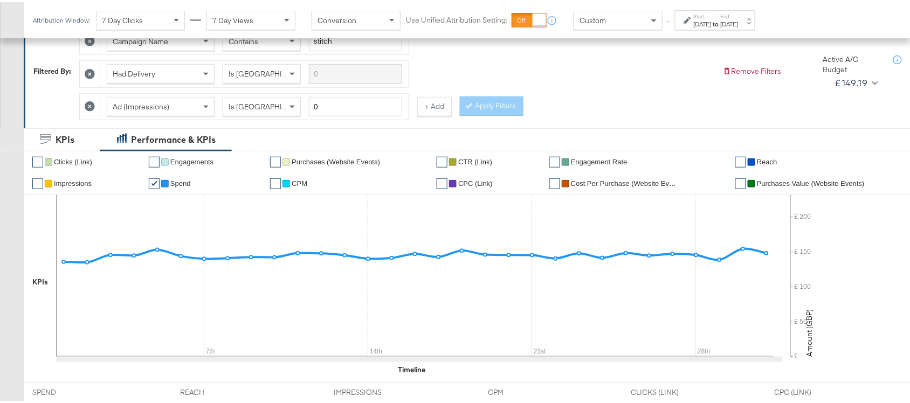
scroll to position [0, 0]
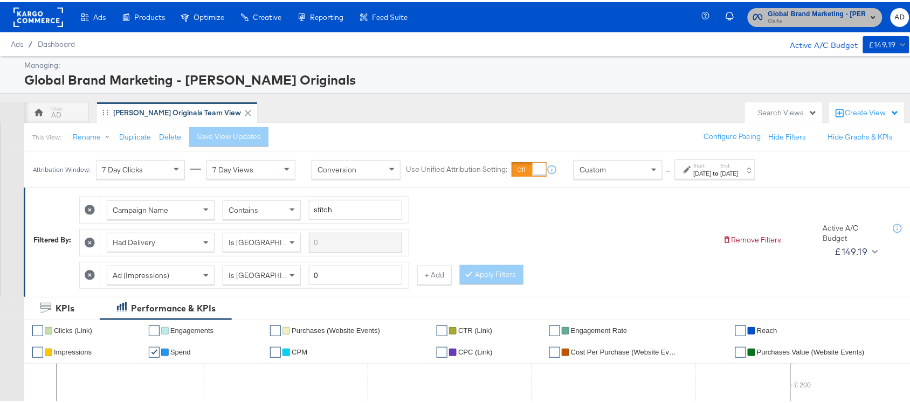
click at [816, 19] on span "Clarks" at bounding box center [817, 19] width 98 height 9
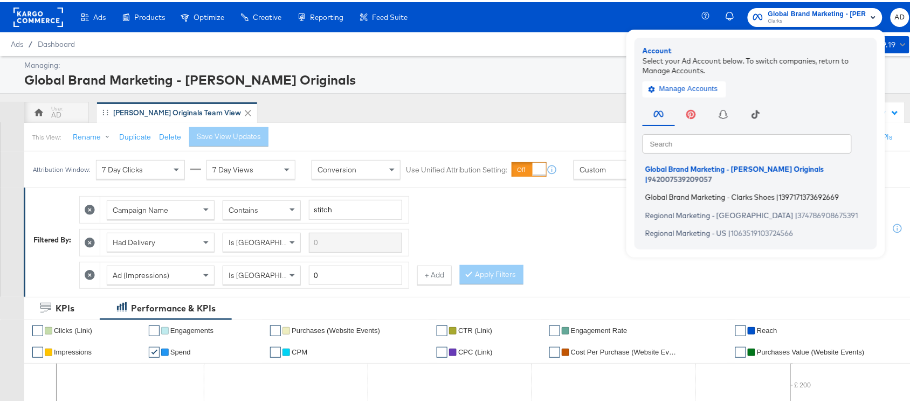
click at [691, 191] on span "Global Brand Marketing - Clarks Shoes" at bounding box center [709, 195] width 129 height 9
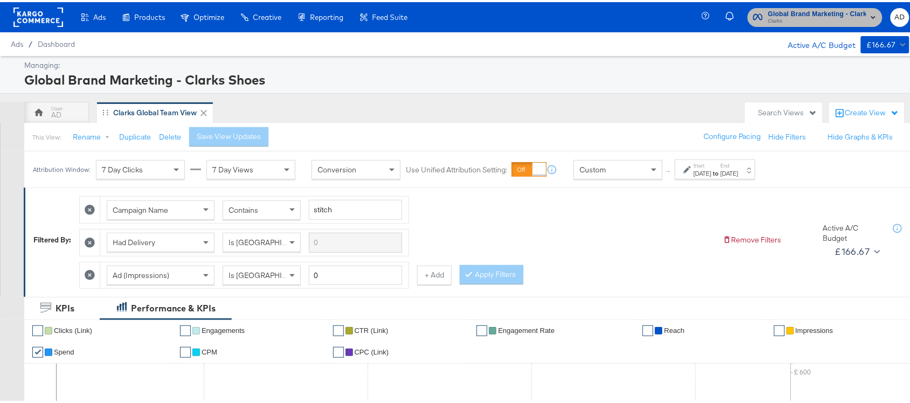
click at [808, 23] on span "Clarks" at bounding box center [817, 19] width 98 height 9
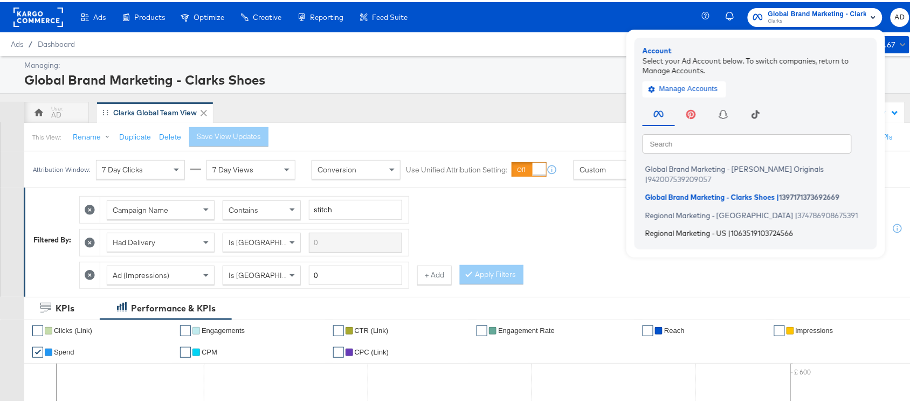
click at [683, 227] on span "Regional Marketing - US" at bounding box center [685, 231] width 81 height 9
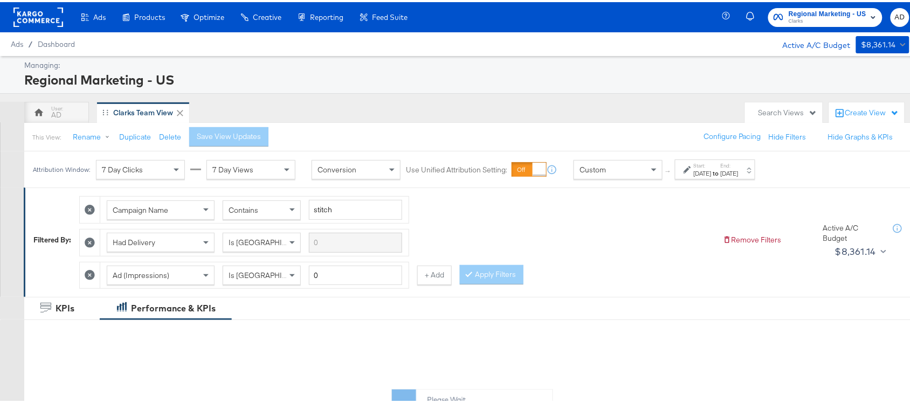
click at [738, 170] on div "[DATE]" at bounding box center [729, 171] width 18 height 9
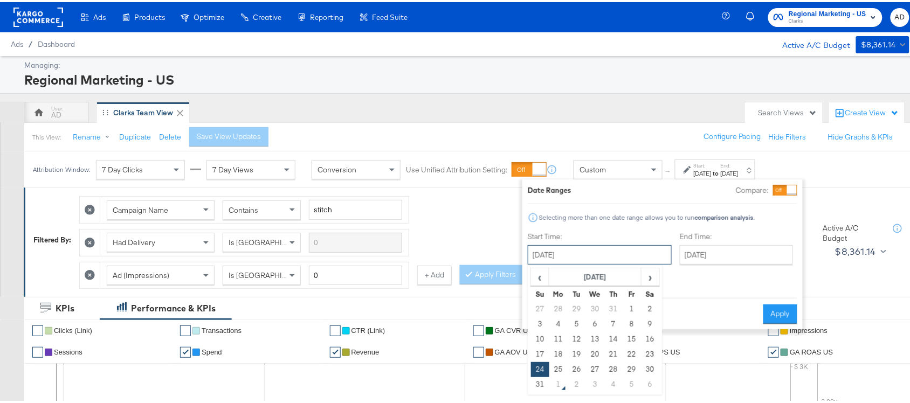
click at [562, 259] on input "[DATE]" at bounding box center [599, 252] width 144 height 19
click at [656, 368] on td "30" at bounding box center [650, 367] width 18 height 15
type input "[DATE]"
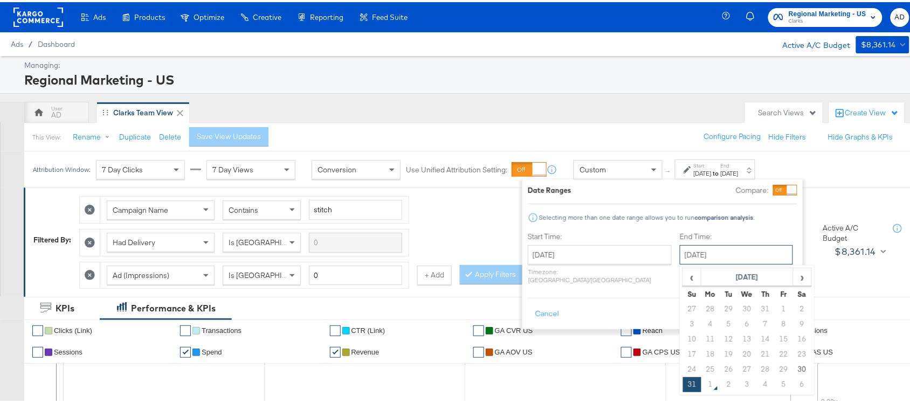
click at [700, 248] on input "[DATE]" at bounding box center [735, 252] width 113 height 19
click at [793, 367] on td "30" at bounding box center [802, 367] width 18 height 15
type input "[DATE]"
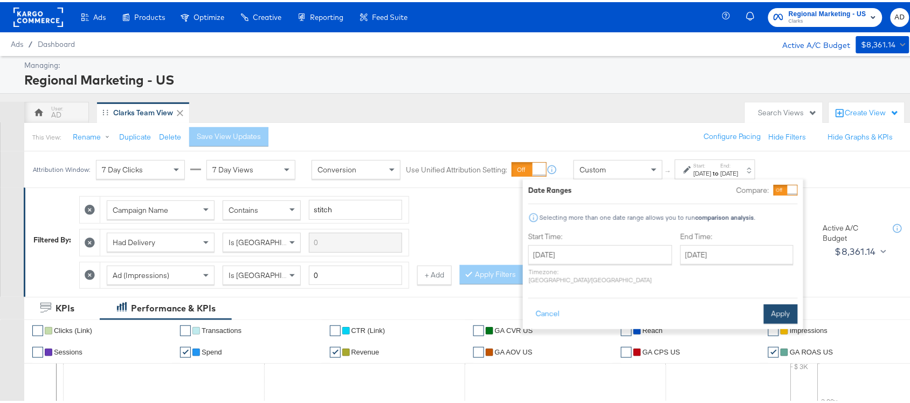
click at [782, 305] on button "Apply" at bounding box center [780, 311] width 34 height 19
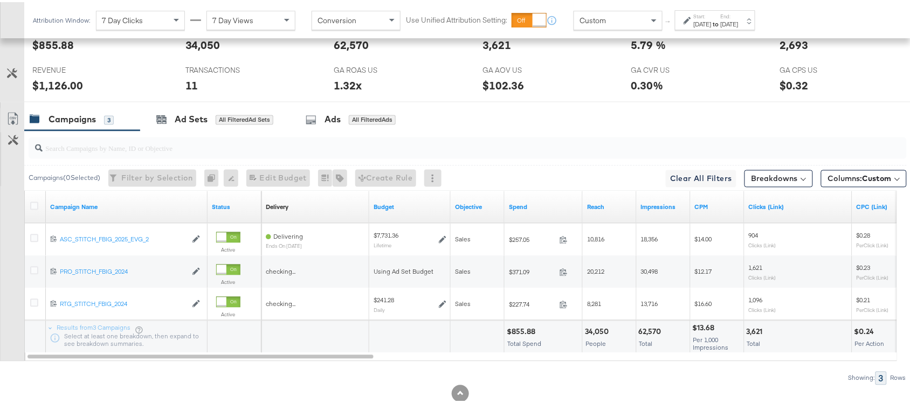
scroll to position [526, 0]
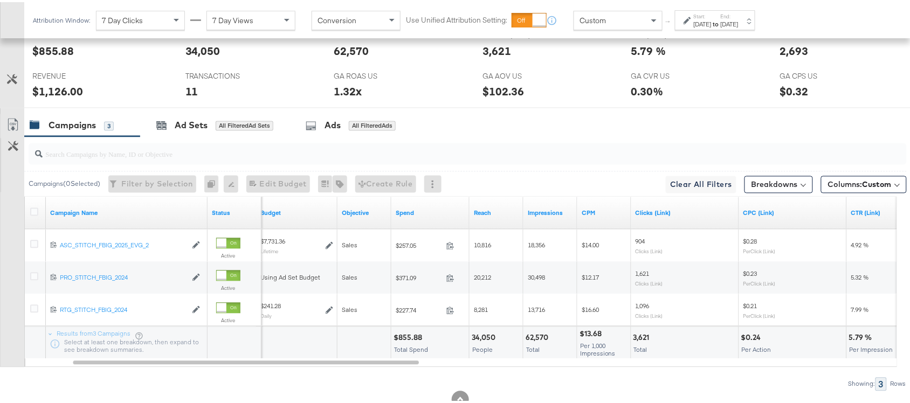
click at [711, 22] on div "[DATE]" at bounding box center [702, 22] width 18 height 9
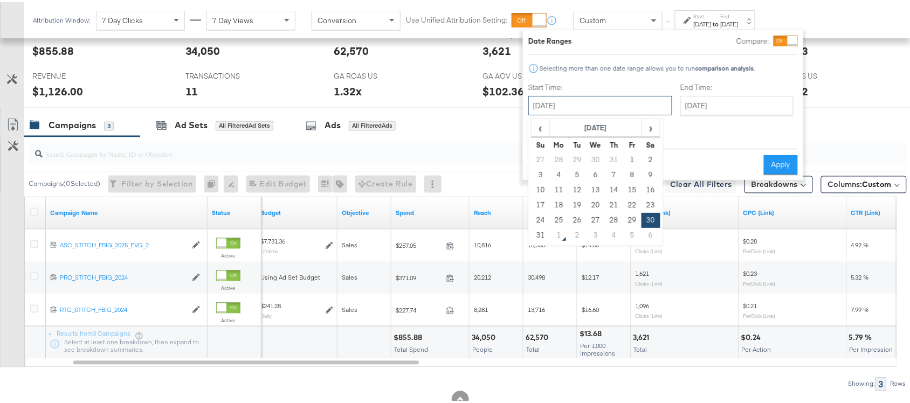
click at [570, 99] on input "[DATE]" at bounding box center [600, 103] width 144 height 19
click at [542, 229] on td "31" at bounding box center [540, 233] width 18 height 15
type input "[DATE]"
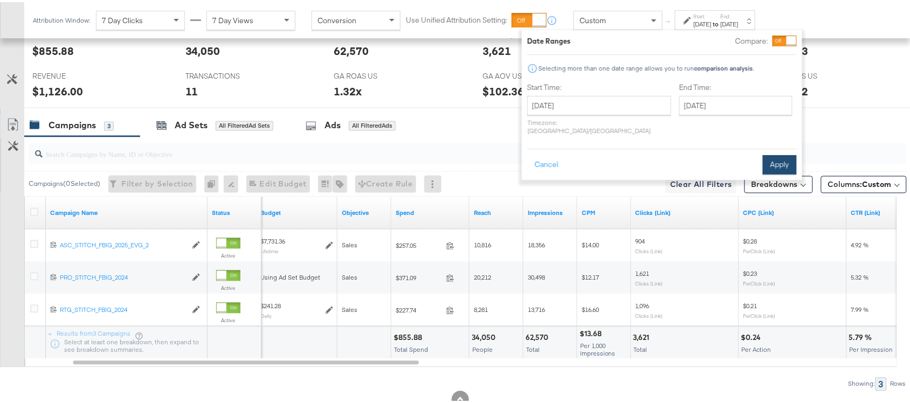
click at [781, 155] on button "Apply" at bounding box center [779, 162] width 34 height 19
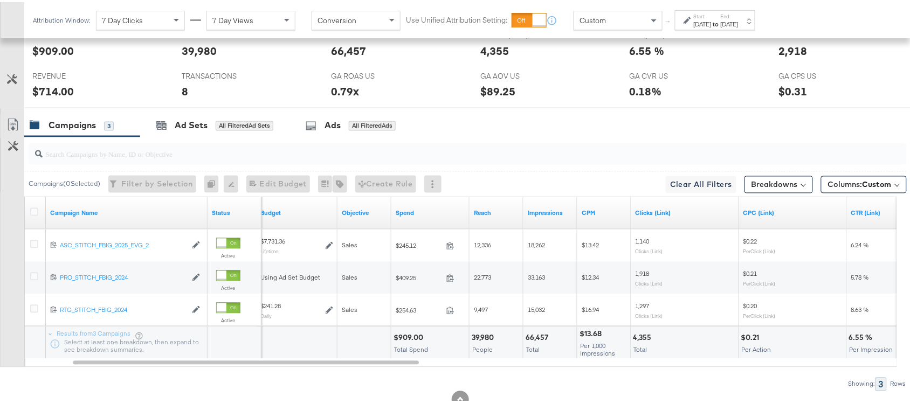
click at [404, 339] on div "$909.00" at bounding box center [409, 336] width 33 height 10
copy div "909.00"
click at [404, 339] on div "$909.00" at bounding box center [409, 336] width 33 height 10
click at [537, 336] on div "66,457" at bounding box center [538, 336] width 26 height 10
copy div "66,457"
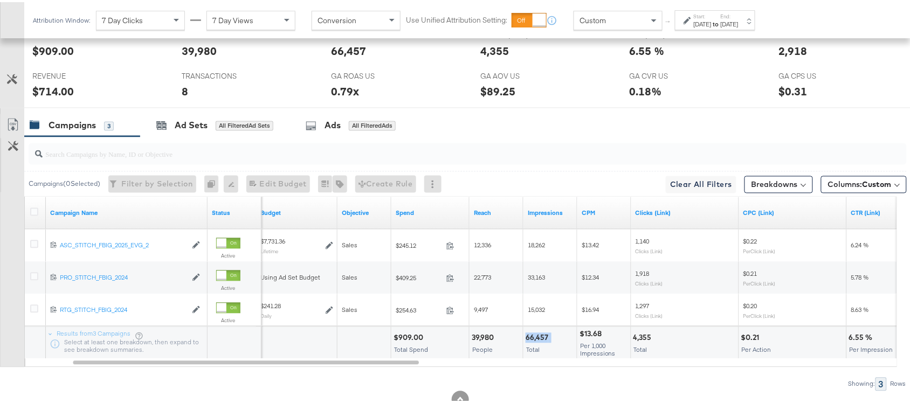
click at [537, 336] on div "66,457" at bounding box center [538, 336] width 26 height 10
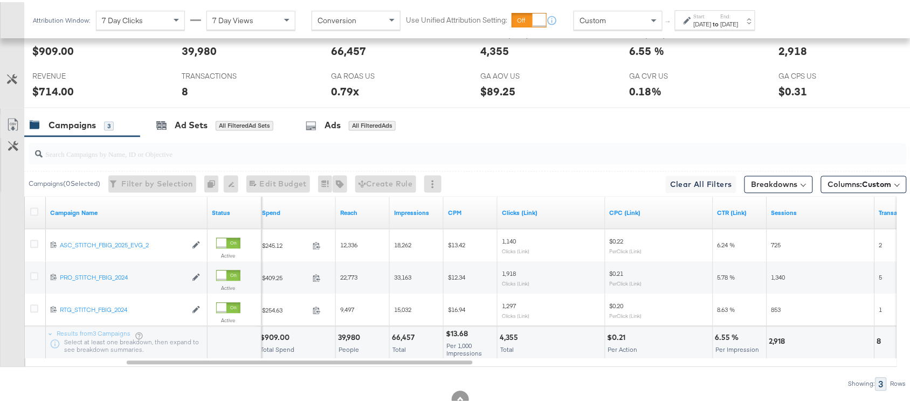
click at [513, 335] on div "4,355" at bounding box center [510, 336] width 22 height 10
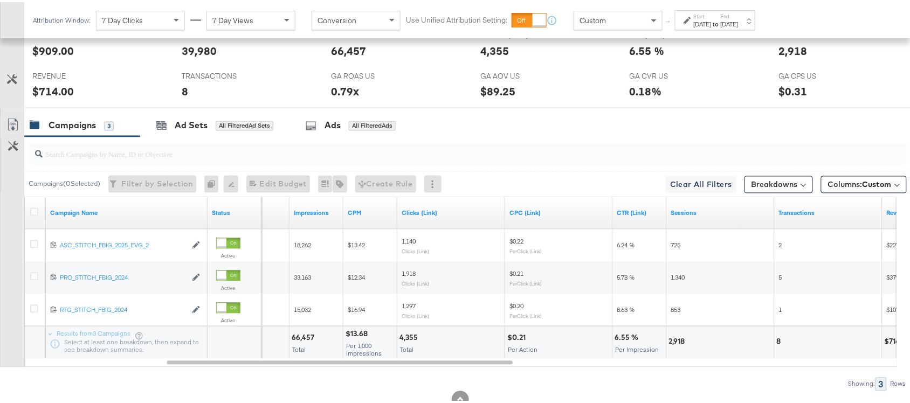
click at [683, 343] on div "2,918" at bounding box center [678, 340] width 19 height 10
copy div "2,918"
click at [683, 343] on div "2,918" at bounding box center [678, 340] width 19 height 10
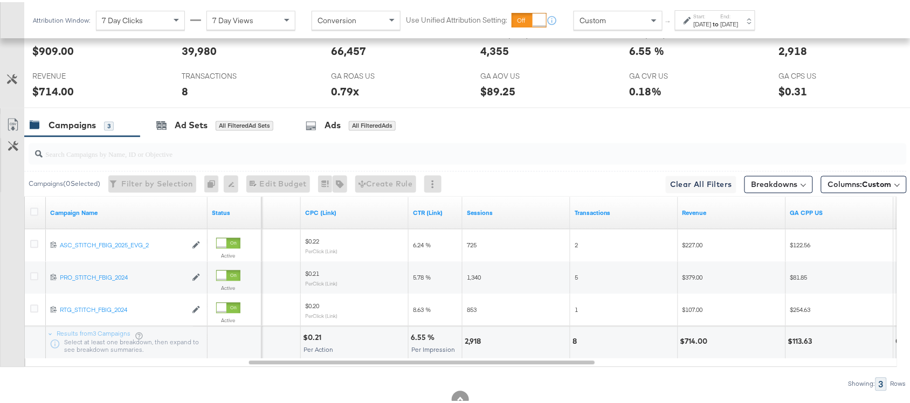
click at [571, 345] on div "8" at bounding box center [623, 341] width 107 height 32
copy div "8"
click at [571, 345] on div "8" at bounding box center [623, 341] width 107 height 32
click at [693, 341] on div "$714.00" at bounding box center [695, 340] width 31 height 10
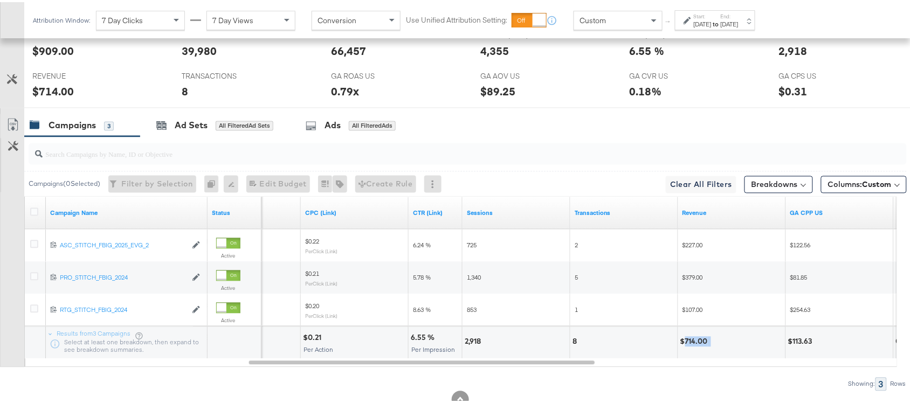
click at [693, 341] on div "$714.00" at bounding box center [695, 340] width 31 height 10
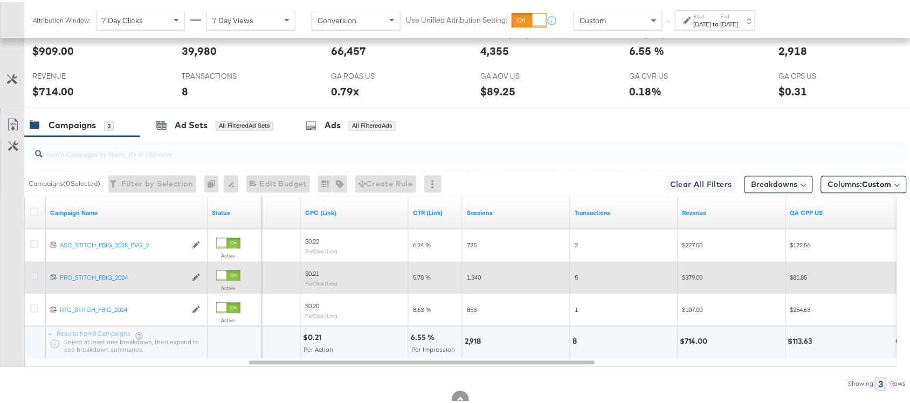
click at [31, 276] on icon at bounding box center [34, 274] width 8 height 8
click at [0, 0] on input "checkbox" at bounding box center [0, 0] width 0 height 0
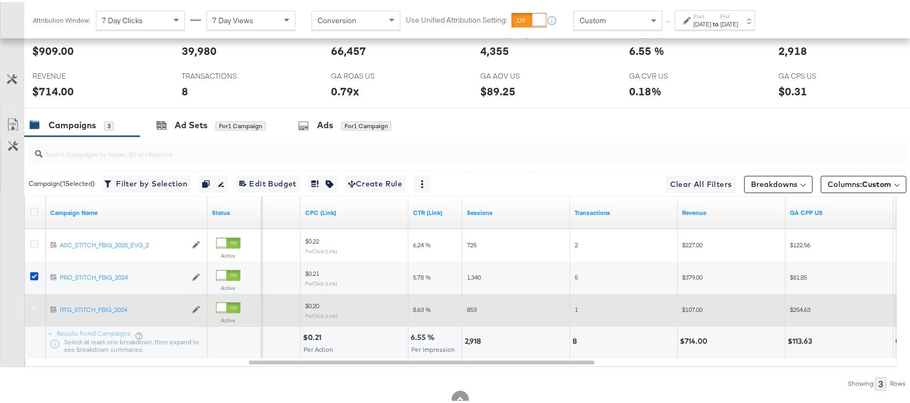
click at [34, 311] on icon at bounding box center [34, 307] width 8 height 8
click at [0, 0] on input "checkbox" at bounding box center [0, 0] width 0 height 0
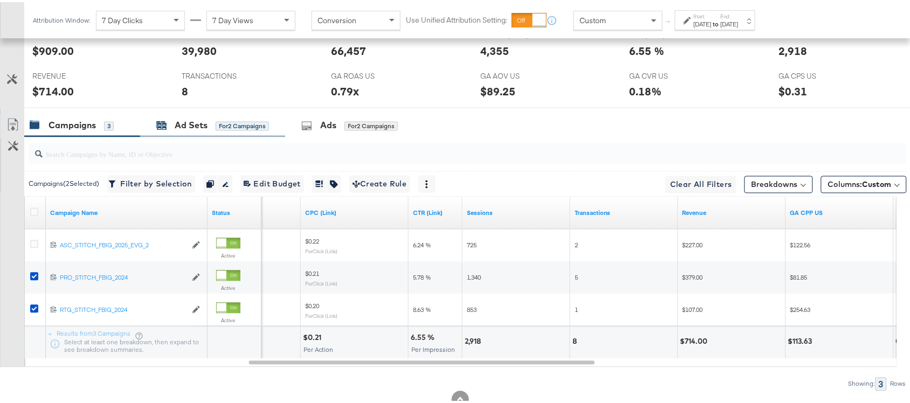
click at [190, 126] on div "Ad Sets" at bounding box center [191, 123] width 33 height 12
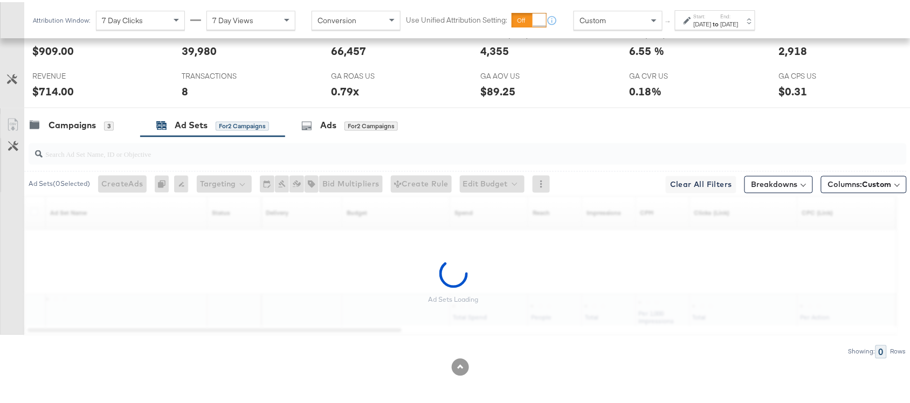
click at [738, 18] on div "[DATE]" at bounding box center [729, 22] width 18 height 9
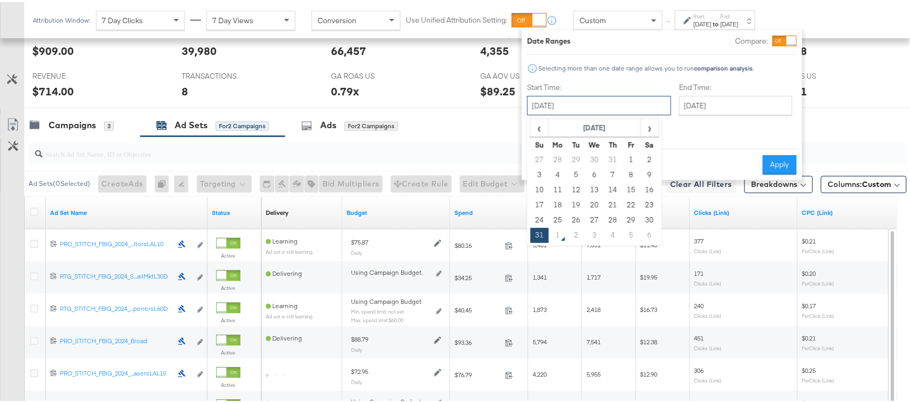
click at [588, 102] on input "[DATE]" at bounding box center [599, 103] width 144 height 19
click at [609, 218] on td "28" at bounding box center [612, 218] width 18 height 15
type input "[DATE]"
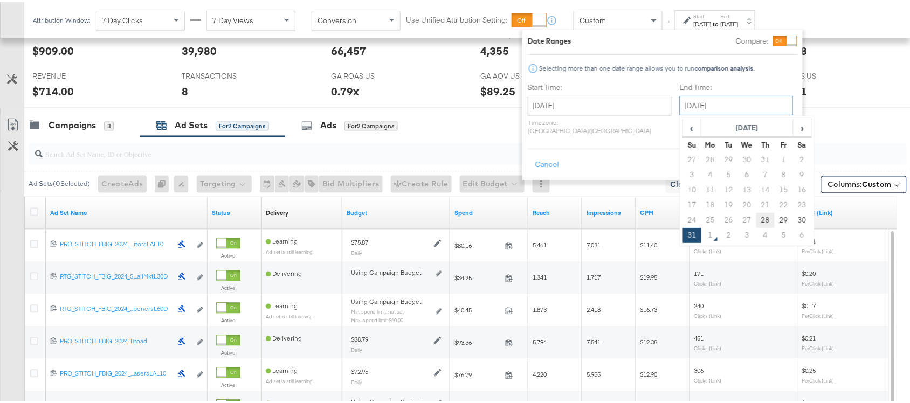
drag, startPoint x: 707, startPoint y: 102, endPoint x: 734, endPoint y: 216, distance: 116.2
click at [734, 113] on div "[DATE] ‹ [DATE] › Su Mo Tu We Th Fr Sa 27 28 29 30 31 1 2 3 4 5 6 7 8 9 10 11 1…" at bounding box center [735, 103] width 113 height 19
click at [756, 216] on td "28" at bounding box center [765, 218] width 18 height 15
type input "[DATE]"
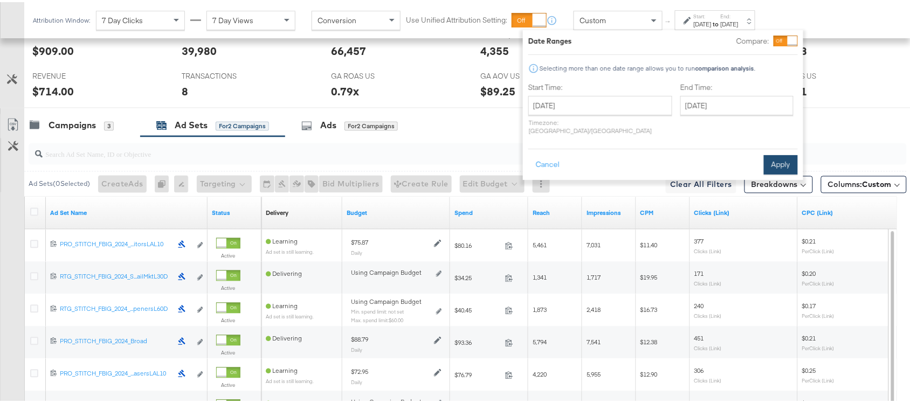
click at [787, 153] on button "Apply" at bounding box center [780, 162] width 34 height 19
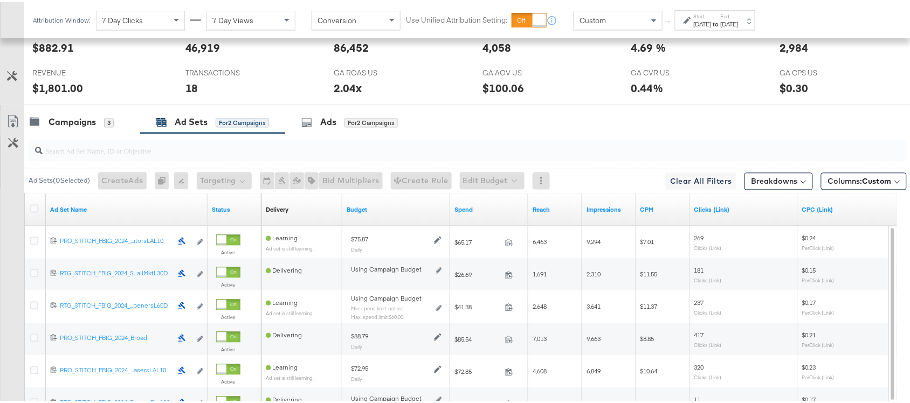
scroll to position [691, 0]
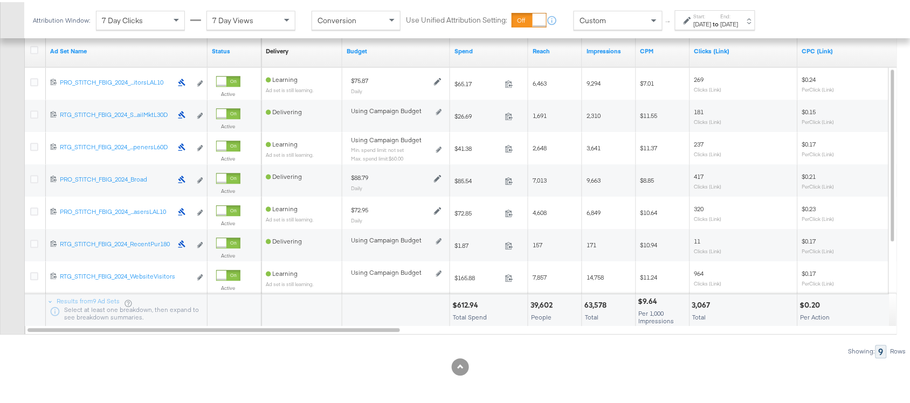
click at [463, 303] on div "$612.94" at bounding box center [466, 303] width 29 height 10
copy div "612.94"
click at [463, 303] on div "$612.94" at bounding box center [466, 303] width 29 height 10
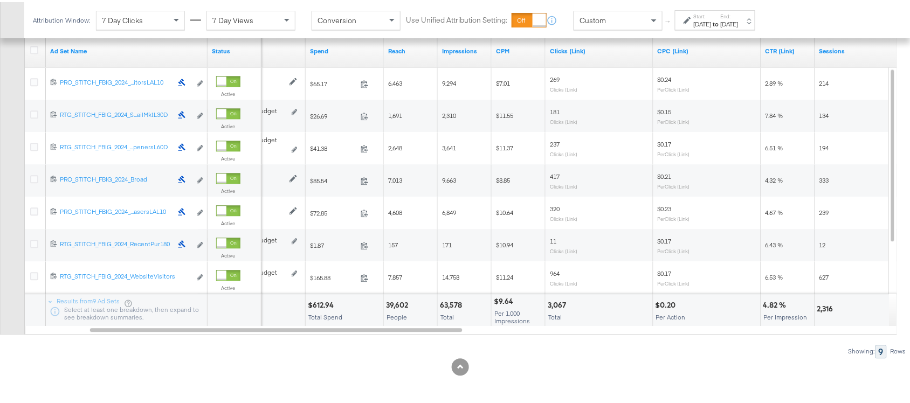
click at [442, 305] on div "63,578" at bounding box center [452, 303] width 25 height 10
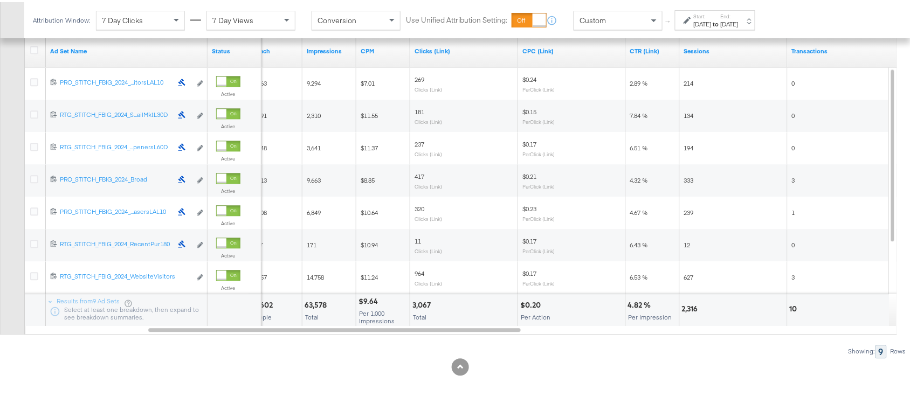
click at [413, 300] on div "3,067" at bounding box center [423, 303] width 22 height 10
copy div "3,067"
click at [413, 300] on div "3,067" at bounding box center [423, 303] width 22 height 10
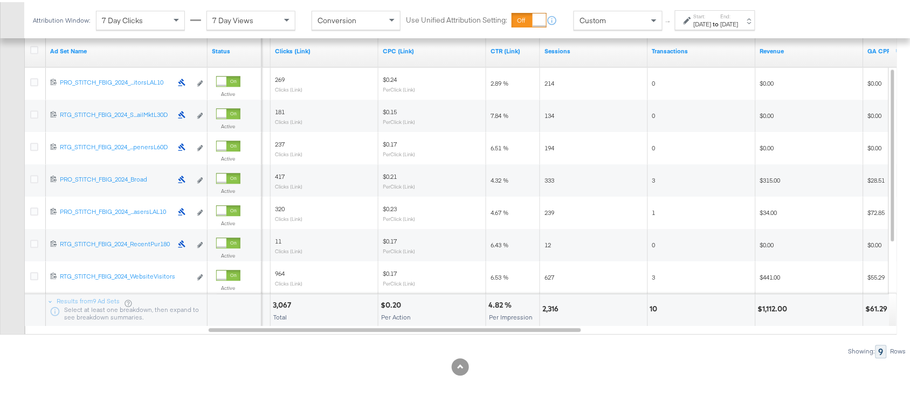
click at [545, 304] on div "2,316" at bounding box center [551, 307] width 19 height 10
copy div "2,316"
click at [545, 304] on div "2,316" at bounding box center [551, 307] width 19 height 10
click at [653, 306] on div "10" at bounding box center [655, 307] width 11 height 10
copy div "10"
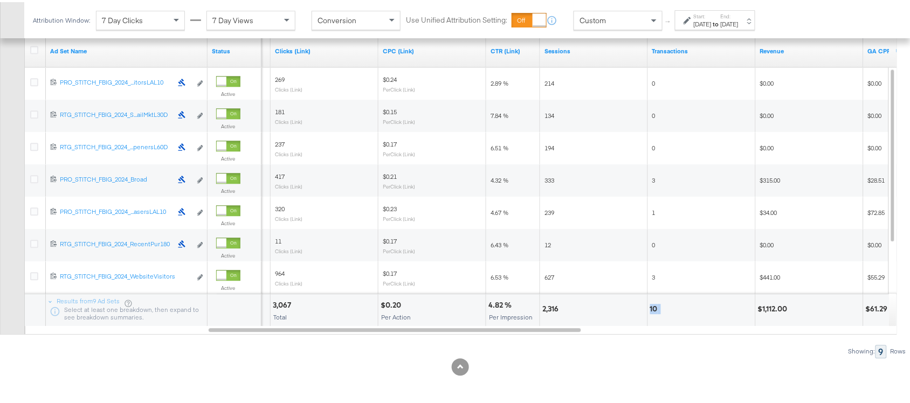
click at [653, 306] on div "10" at bounding box center [655, 307] width 11 height 10
click at [769, 310] on div "$1,112.00" at bounding box center [774, 307] width 33 height 10
click at [711, 16] on label "Start:" at bounding box center [702, 14] width 18 height 7
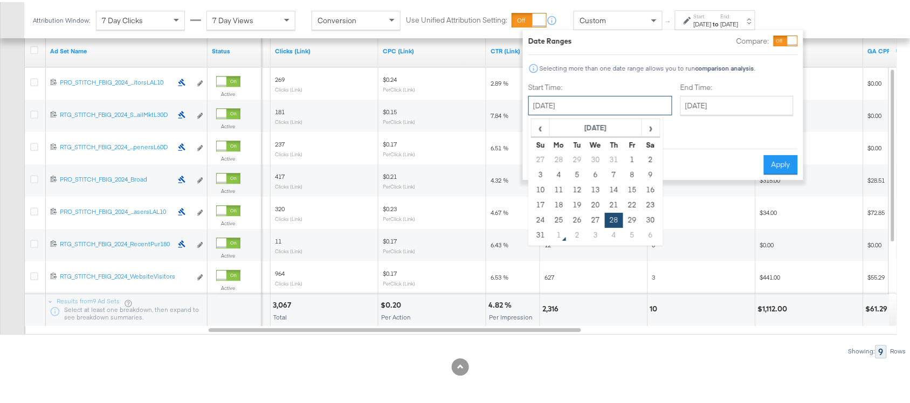
click at [574, 101] on input "[DATE]" at bounding box center [600, 103] width 144 height 19
click at [634, 222] on td "29" at bounding box center [632, 218] width 18 height 15
type input "August 29th 2025"
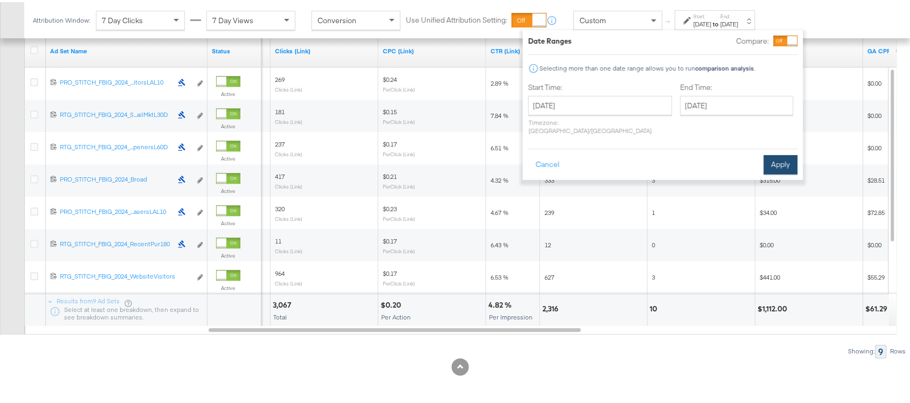
click at [774, 153] on button "Apply" at bounding box center [780, 162] width 34 height 19
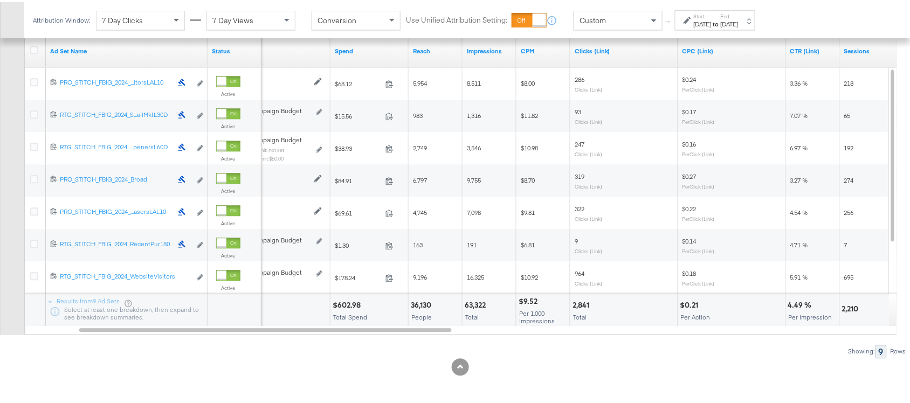
click at [346, 306] on div "$602.98" at bounding box center [347, 303] width 31 height 10
click at [345, 303] on div "$602.98" at bounding box center [347, 303] width 31 height 10
click at [471, 301] on div "63,322" at bounding box center [476, 303] width 24 height 10
copy div "63,322"
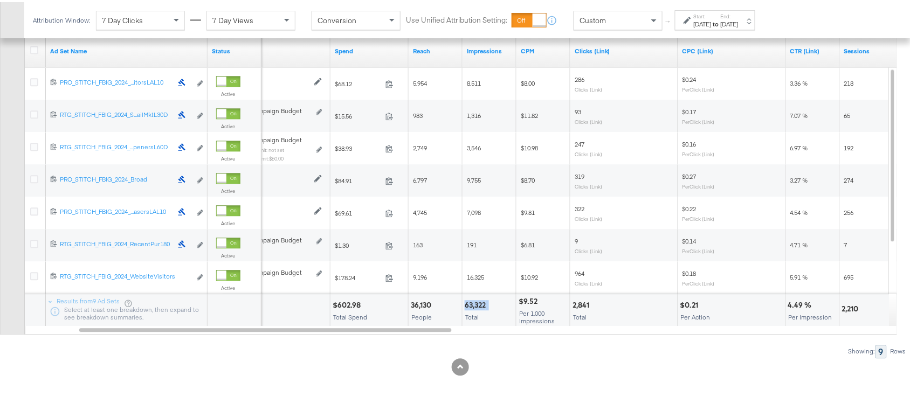
click at [471, 301] on div "63,322" at bounding box center [476, 303] width 24 height 10
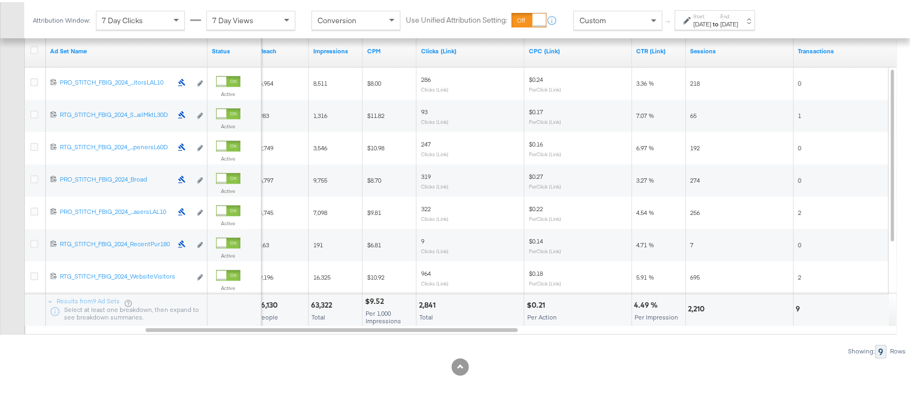
click at [437, 304] on div "2,841" at bounding box center [429, 303] width 20 height 10
copy div "2,841"
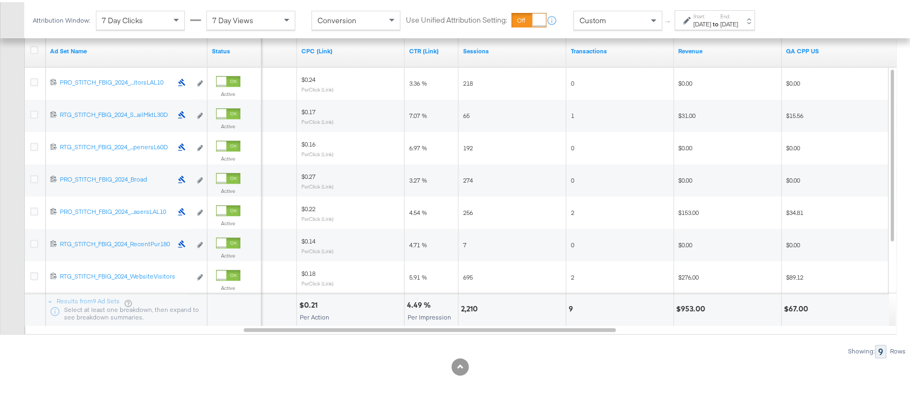
click at [467, 308] on div "2,210" at bounding box center [471, 307] width 20 height 10
click at [570, 308] on div "9" at bounding box center [572, 307] width 8 height 10
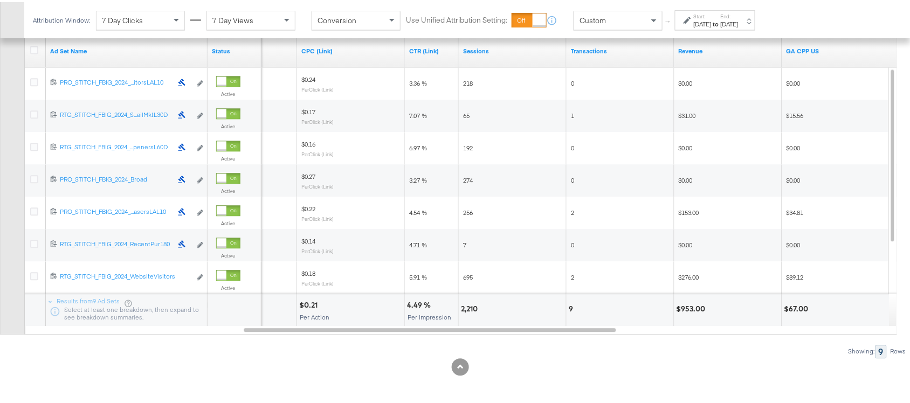
click at [687, 304] on div "$953.00" at bounding box center [692, 307] width 32 height 10
click at [711, 16] on label "Start:" at bounding box center [702, 14] width 18 height 7
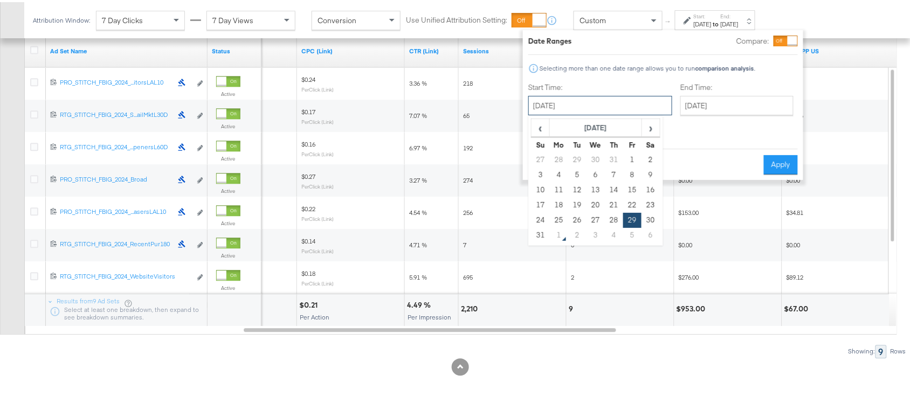
click at [556, 108] on input "August 29th 2025" at bounding box center [600, 103] width 144 height 19
click at [644, 216] on td "30" at bounding box center [650, 218] width 18 height 15
type input "[DATE]"
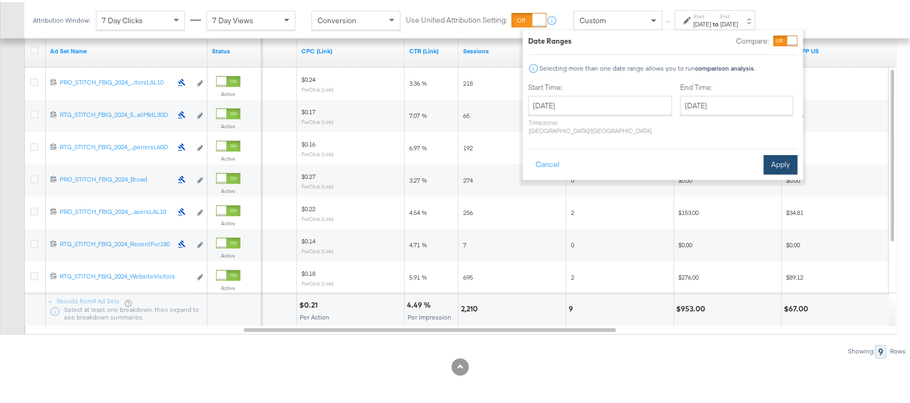
click at [775, 153] on button "Apply" at bounding box center [780, 162] width 34 height 19
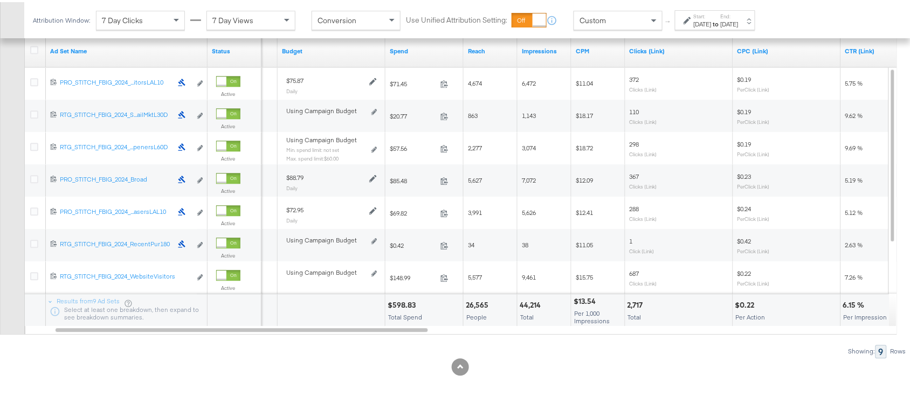
click at [403, 303] on div "$598.83" at bounding box center [402, 303] width 31 height 10
click at [533, 302] on div "44,214" at bounding box center [531, 303] width 24 height 10
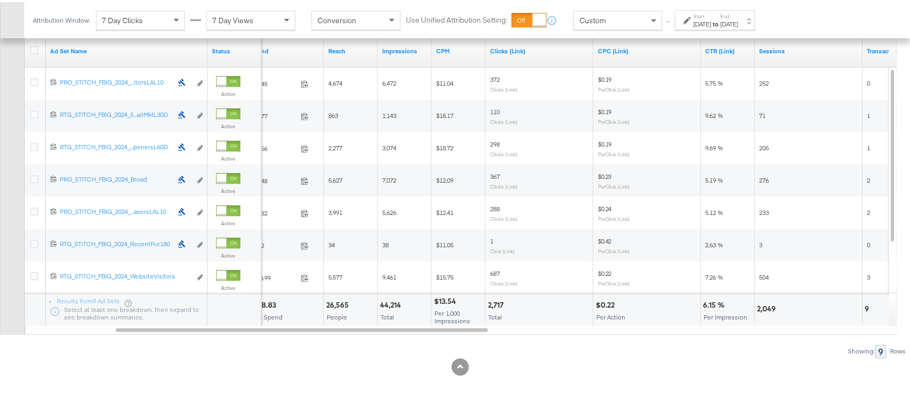
click at [491, 306] on div "2,717" at bounding box center [497, 303] width 19 height 10
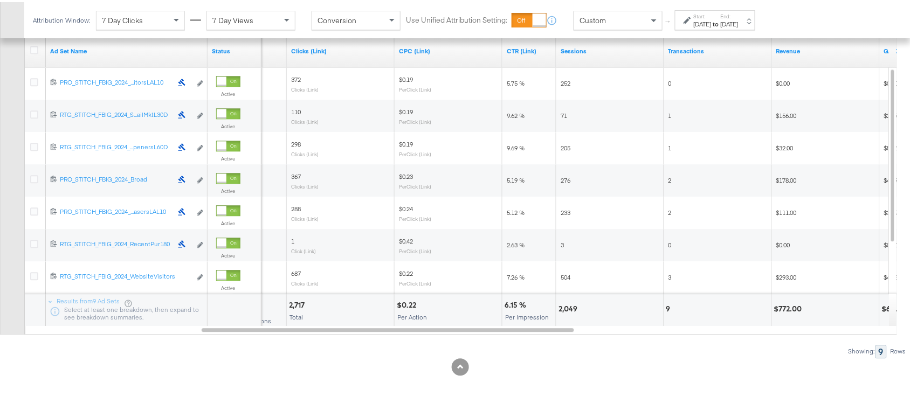
click at [562, 306] on div "2,049" at bounding box center [569, 307] width 22 height 10
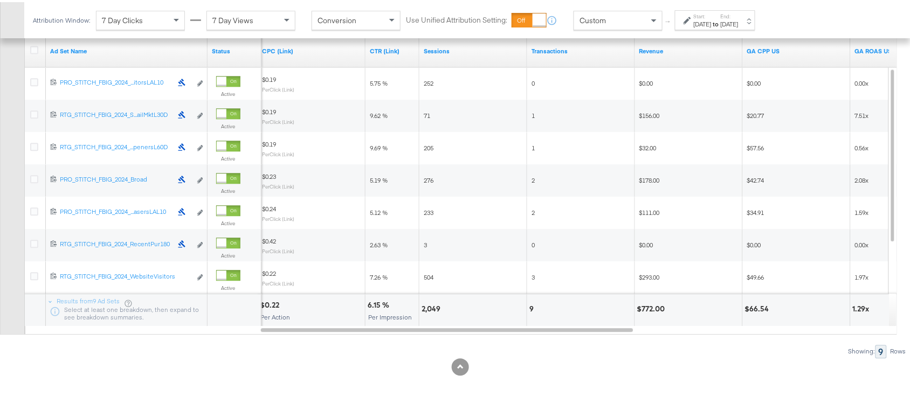
click at [527, 307] on div "9" at bounding box center [580, 308] width 107 height 32
click at [653, 304] on div "$772.00" at bounding box center [652, 307] width 31 height 10
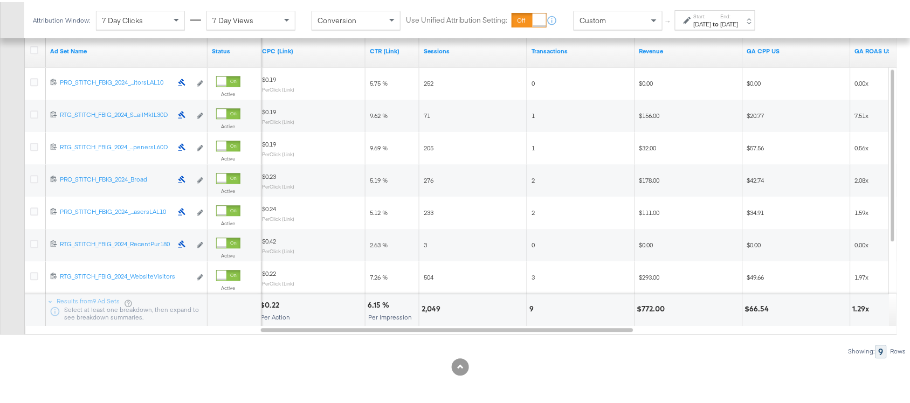
click at [720, 25] on strong "to" at bounding box center [715, 22] width 9 height 8
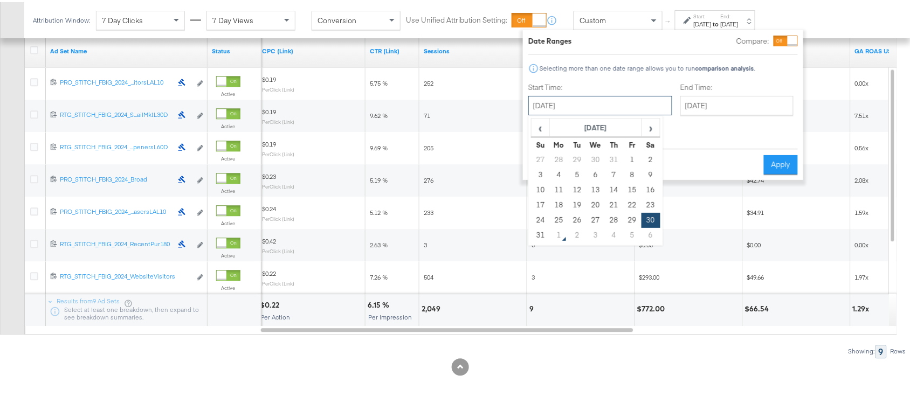
click at [598, 101] on input "[DATE]" at bounding box center [600, 103] width 144 height 19
click at [539, 232] on td "31" at bounding box center [540, 233] width 18 height 15
type input "[DATE]"
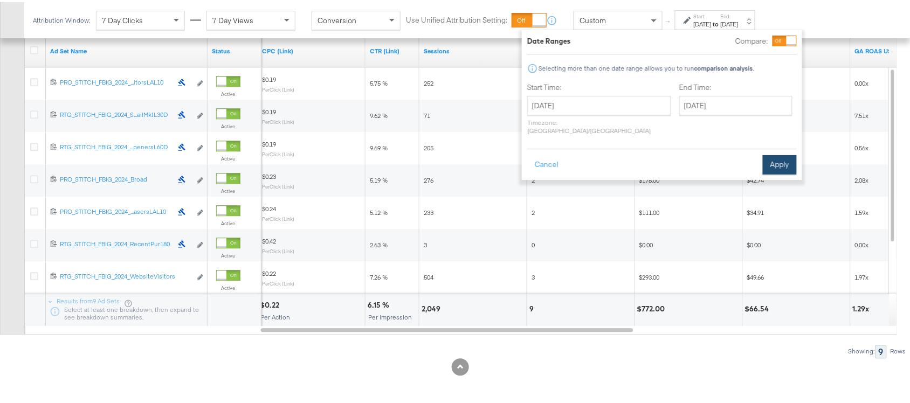
click at [777, 154] on button "Apply" at bounding box center [779, 162] width 34 height 19
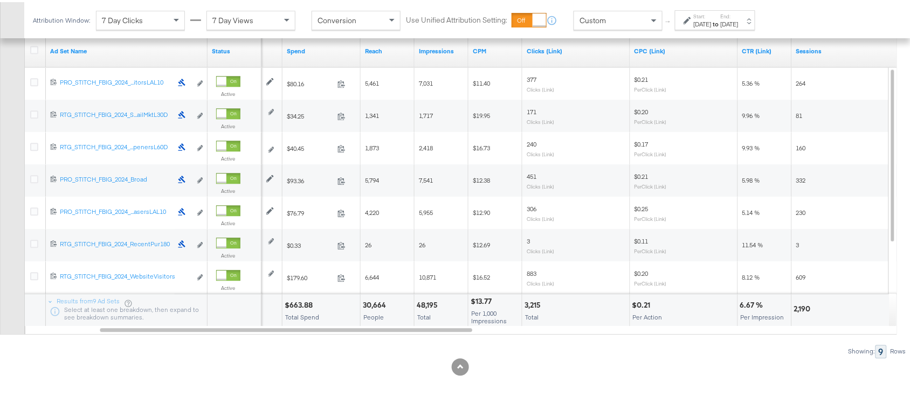
click at [300, 299] on div "$663.88" at bounding box center [299, 303] width 31 height 10
click at [426, 303] on div "48,195" at bounding box center [429, 303] width 24 height 10
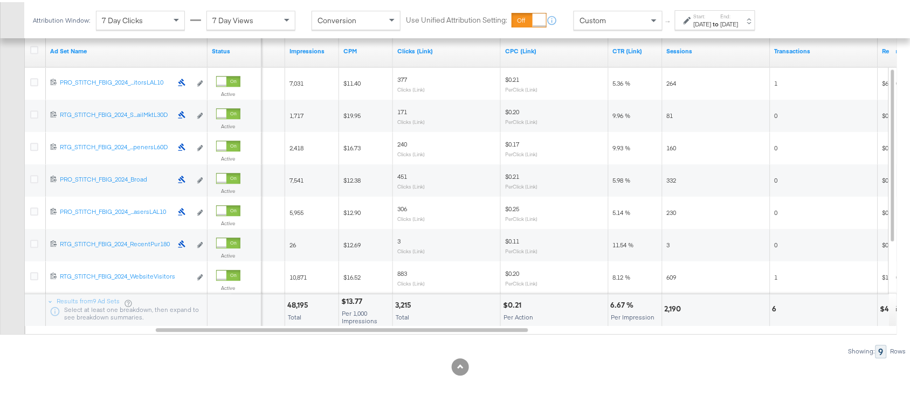
click at [404, 303] on div "3,215" at bounding box center [404, 303] width 19 height 10
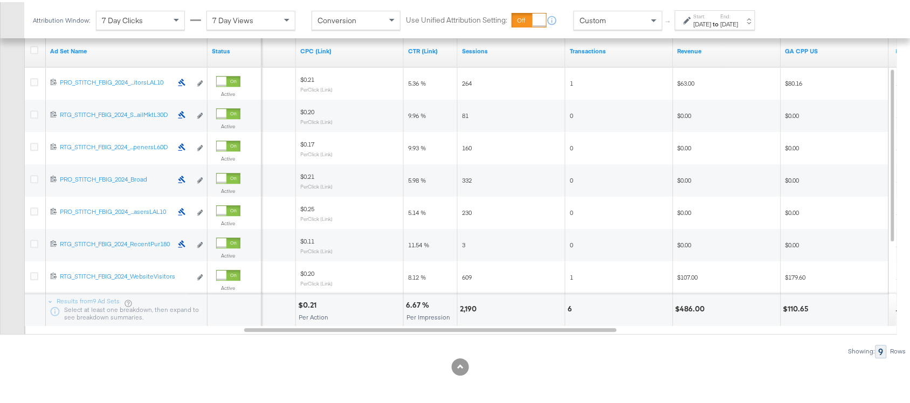
click at [467, 309] on div "2,190" at bounding box center [470, 307] width 20 height 10
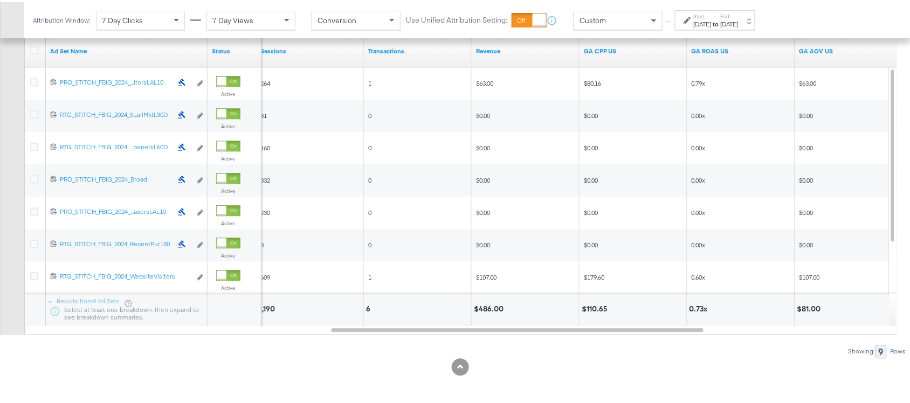
click at [363, 303] on div "2,190" at bounding box center [309, 308] width 107 height 32
click at [369, 304] on div "6" at bounding box center [370, 307] width 8 height 10
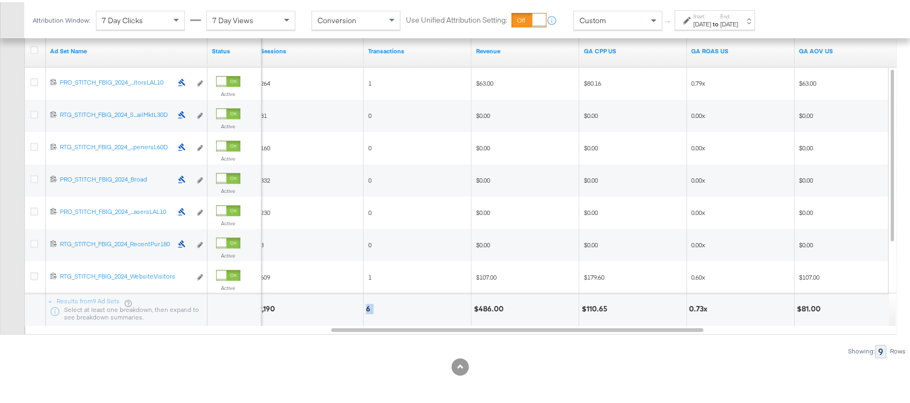
click at [369, 304] on div "6" at bounding box center [370, 307] width 8 height 10
click at [496, 302] on div "$486.00" at bounding box center [490, 307] width 33 height 10
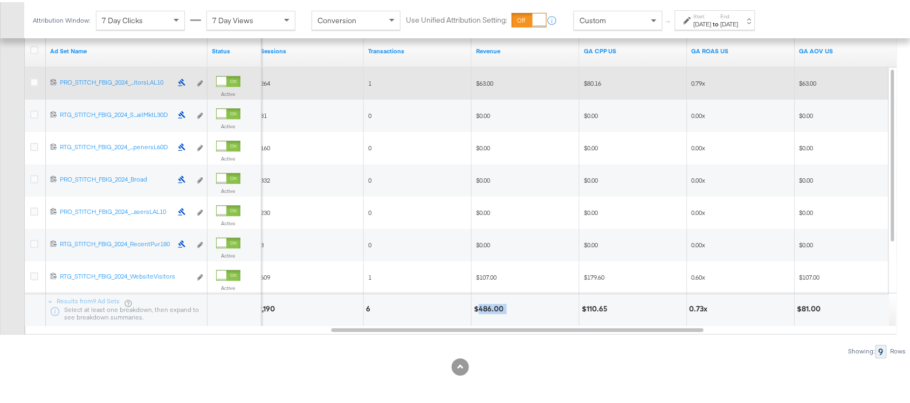
scroll to position [0, 0]
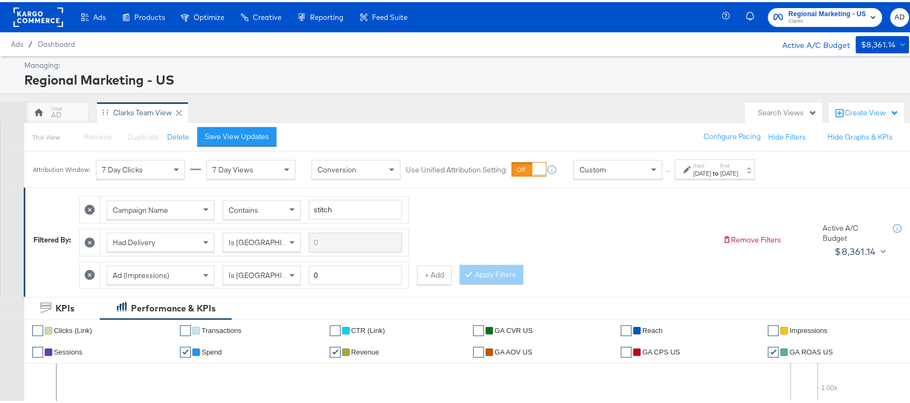
click at [818, 4] on div "Regional Marketing - US Clarks AD" at bounding box center [823, 15] width 194 height 30
click at [823, 19] on span "Clarks" at bounding box center [827, 19] width 78 height 9
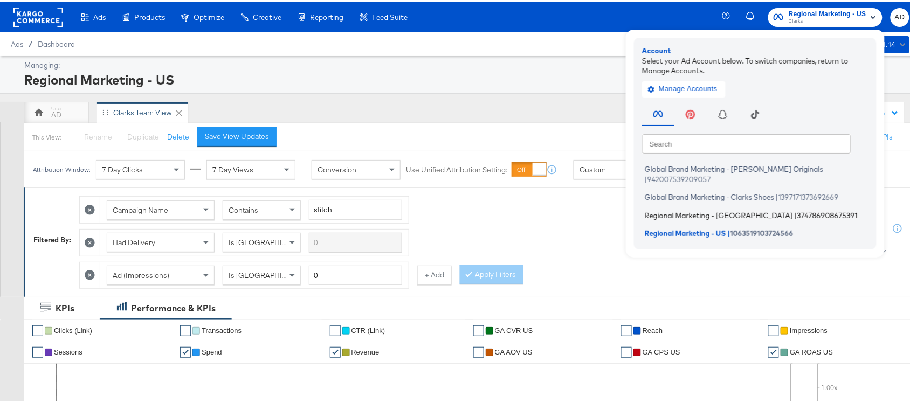
click at [674, 209] on span "Regional Marketing - [GEOGRAPHIC_DATA]" at bounding box center [718, 213] width 148 height 9
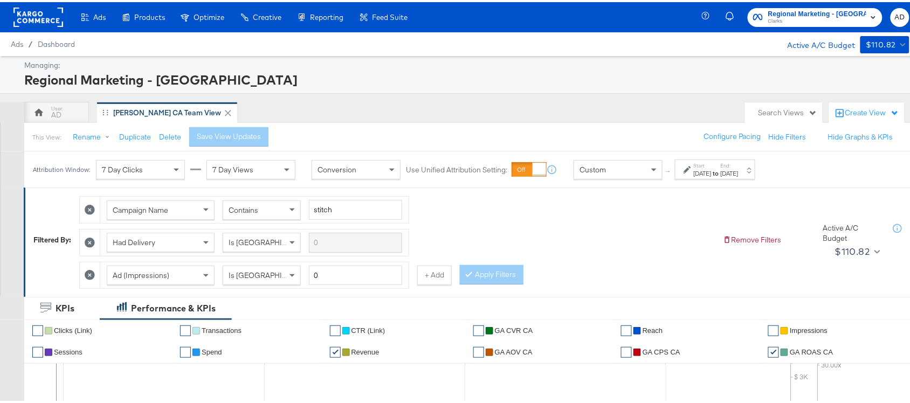
click at [738, 176] on div "[DATE]" at bounding box center [729, 171] width 18 height 9
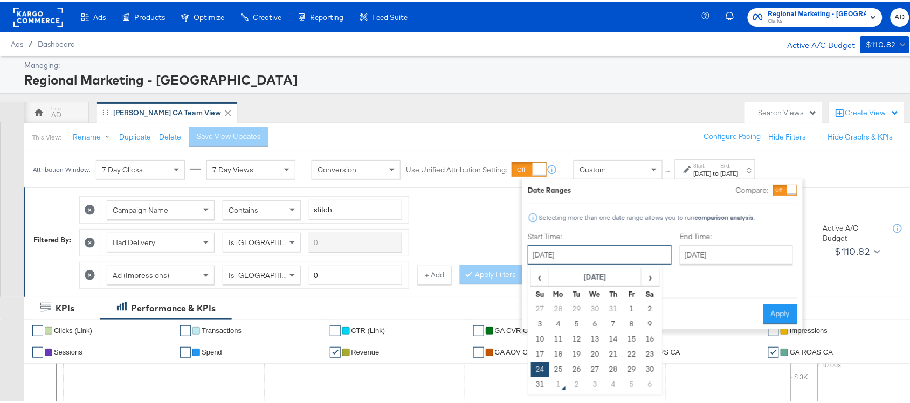
click at [586, 256] on input "[DATE]" at bounding box center [599, 252] width 144 height 19
click at [614, 370] on td "28" at bounding box center [613, 367] width 18 height 15
type input "[DATE]"
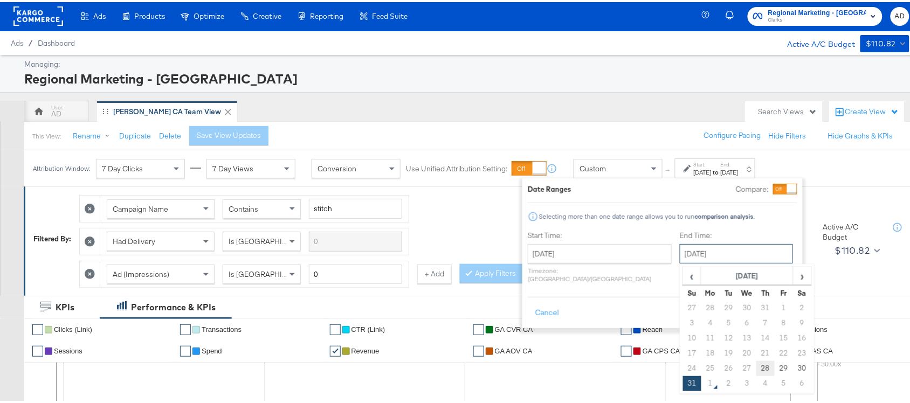
scroll to position [12, 0]
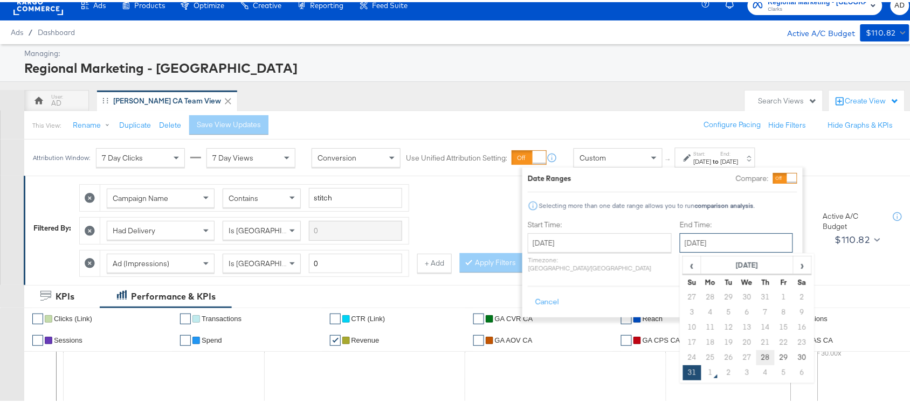
drag, startPoint x: 704, startPoint y: 256, endPoint x: 734, endPoint y: 353, distance: 102.1
click at [734, 251] on div "[DATE] ‹ [DATE] › Su Mo Tu We Th Fr Sa 27 28 29 30 31 1 2 3 4 5 6 7 8 9 10 11 1…" at bounding box center [735, 240] width 113 height 19
click at [756, 353] on td "28" at bounding box center [765, 355] width 18 height 15
type input "[DATE]"
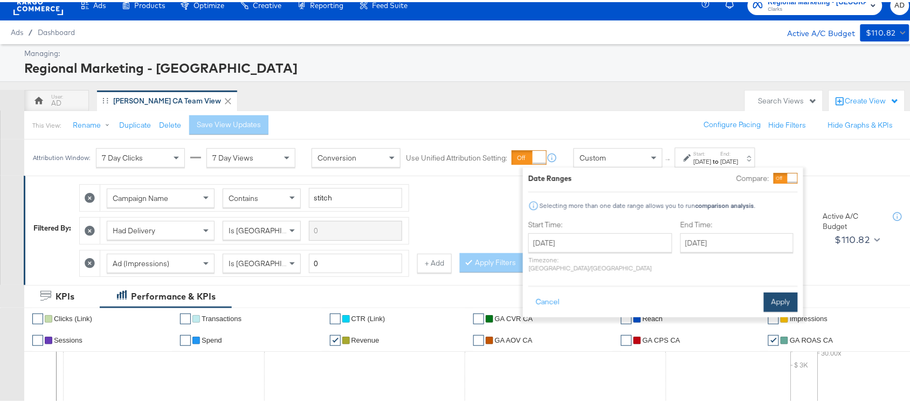
click at [780, 290] on button "Apply" at bounding box center [780, 299] width 34 height 19
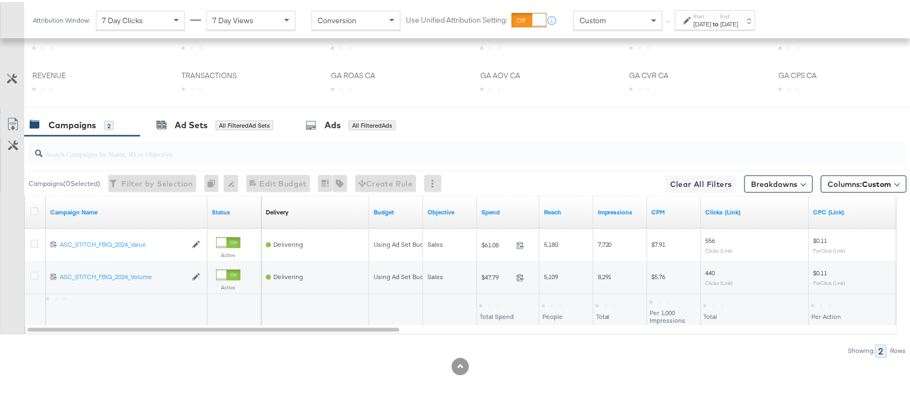
scroll to position [529, 0]
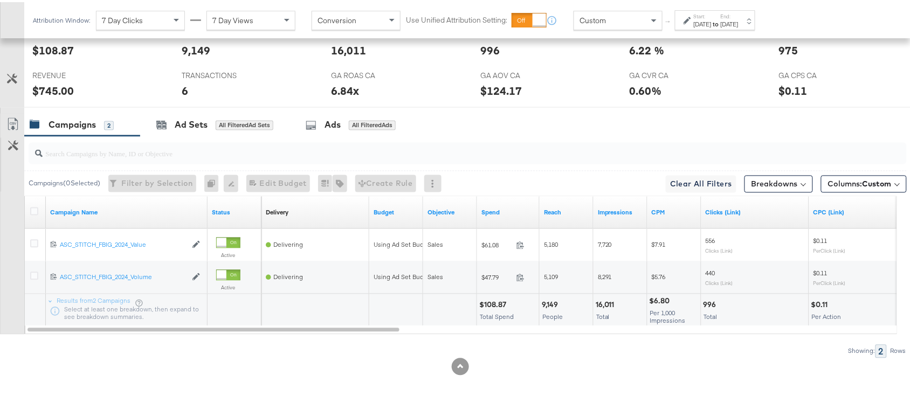
click at [491, 303] on div "$108.87" at bounding box center [494, 303] width 30 height 10
copy div "108.87"
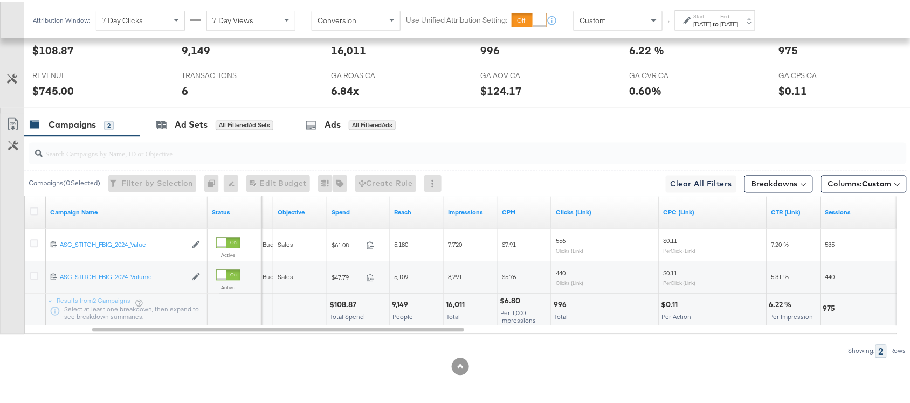
click at [450, 304] on div "16,011" at bounding box center [457, 303] width 22 height 10
copy div "16,011"
click at [450, 304] on div "16,011" at bounding box center [457, 303] width 22 height 10
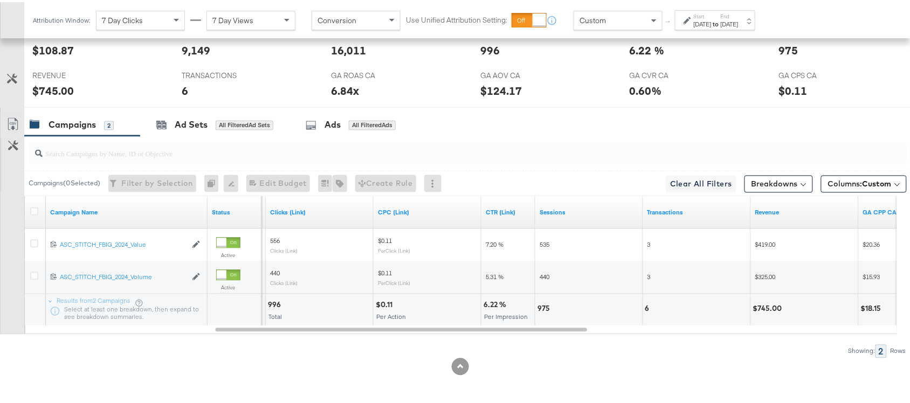
click at [271, 303] on div "996" at bounding box center [276, 303] width 16 height 10
copy div "996"
click at [271, 303] on div "996" at bounding box center [276, 303] width 16 height 10
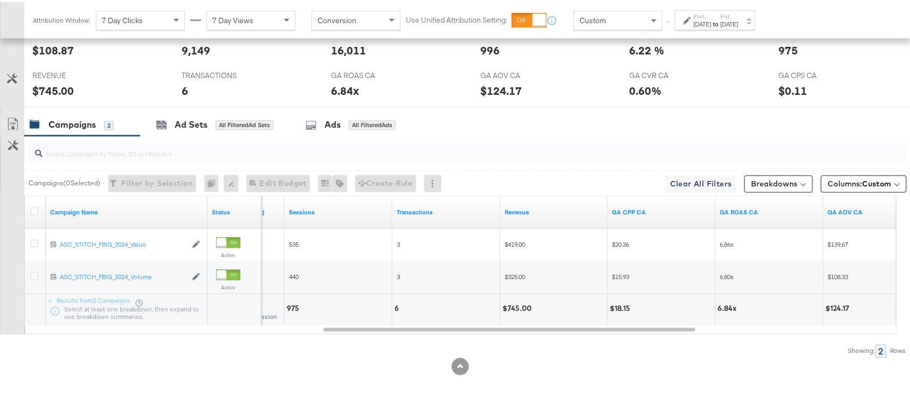
click at [289, 305] on div "975" at bounding box center [295, 307] width 16 height 10
copy div "975"
click at [397, 303] on div "6" at bounding box center [398, 307] width 8 height 10
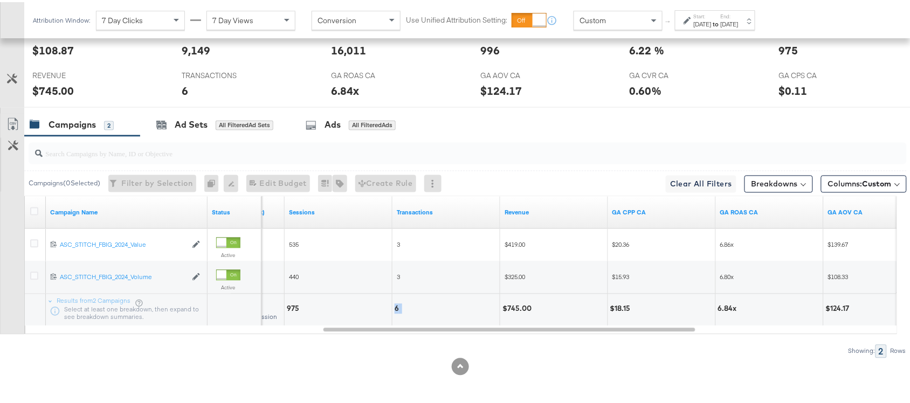
copy div "6"
click at [397, 303] on div "6" at bounding box center [398, 307] width 8 height 10
click at [515, 310] on div "$745.00" at bounding box center [518, 307] width 32 height 10
click at [711, 16] on label "Start:" at bounding box center [702, 14] width 18 height 7
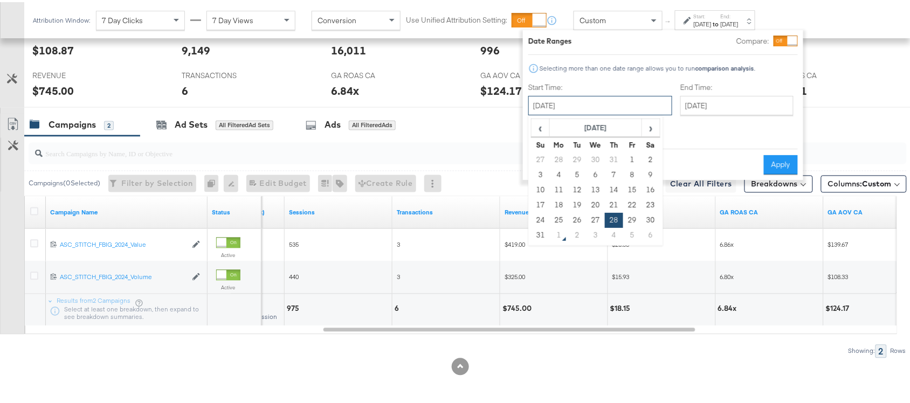
click at [567, 100] on input "[DATE]" at bounding box center [600, 103] width 144 height 19
click at [537, 221] on td "24" at bounding box center [540, 218] width 18 height 15
type input "[DATE]"
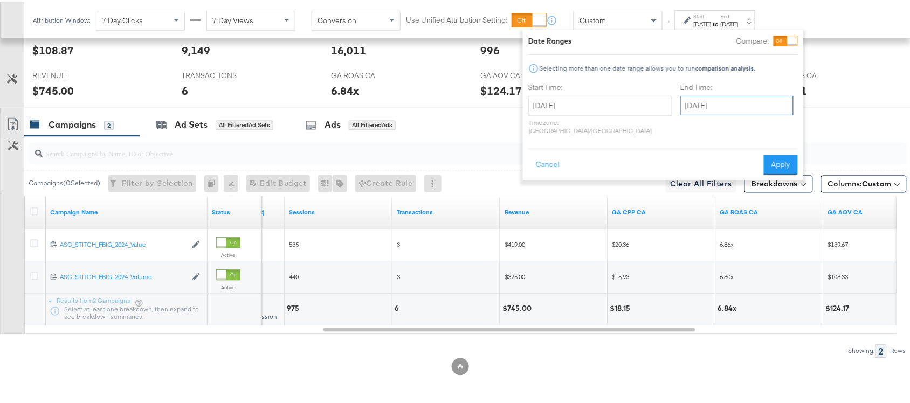
click at [717, 106] on input "[DATE]" at bounding box center [736, 103] width 113 height 19
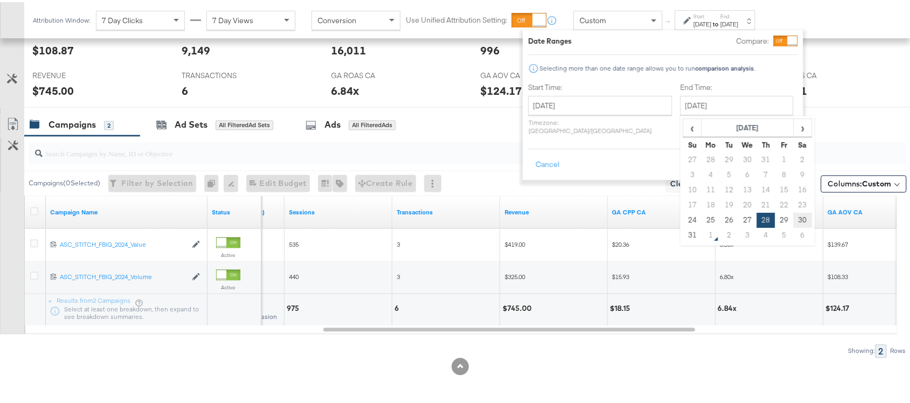
click at [793, 214] on td "30" at bounding box center [802, 218] width 18 height 15
type input "[DATE]"
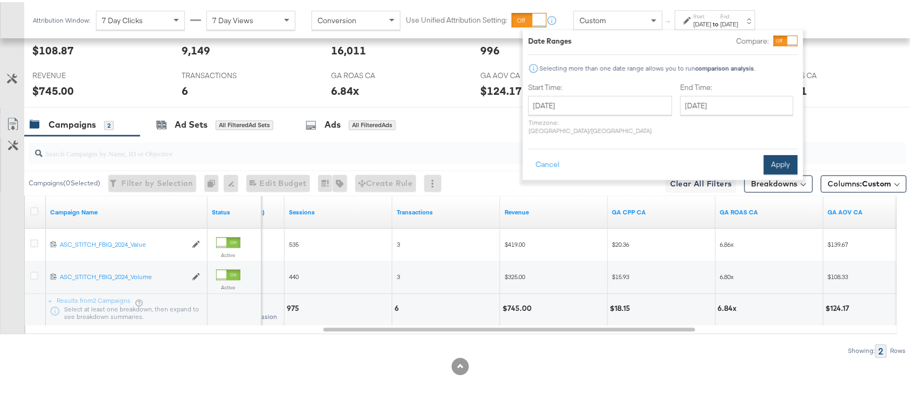
click at [780, 153] on button "Apply" at bounding box center [780, 162] width 34 height 19
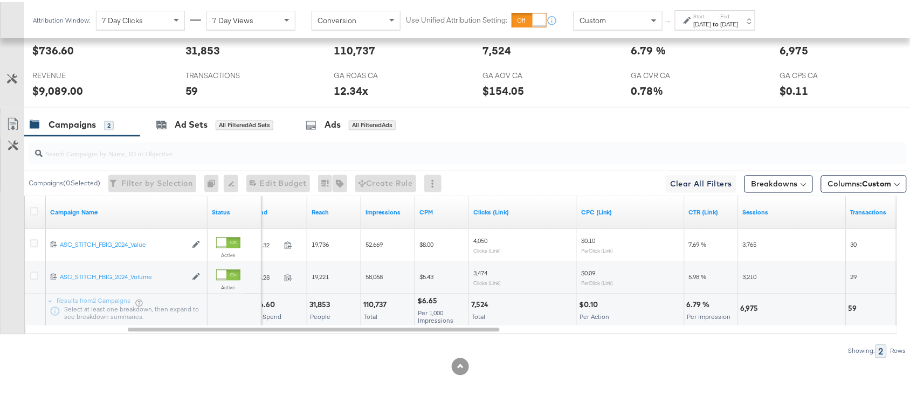
click at [711, 18] on div "[DATE]" at bounding box center [702, 22] width 18 height 9
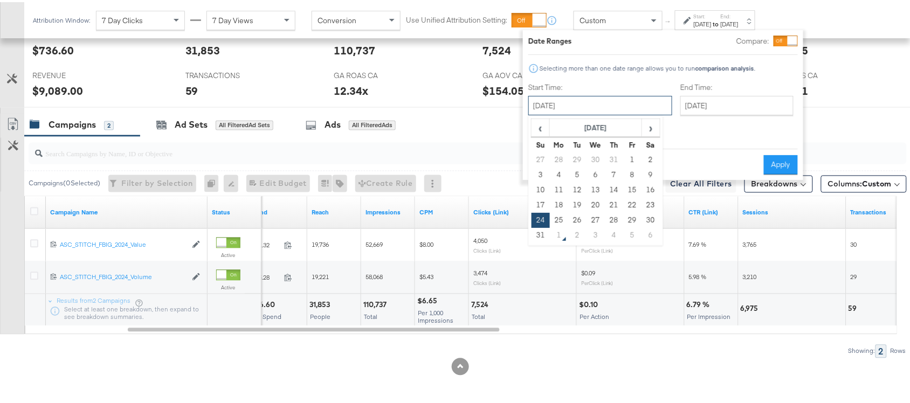
click at [620, 98] on input "[DATE]" at bounding box center [600, 103] width 144 height 19
click at [539, 233] on td "31" at bounding box center [540, 233] width 18 height 15
type input "[DATE]"
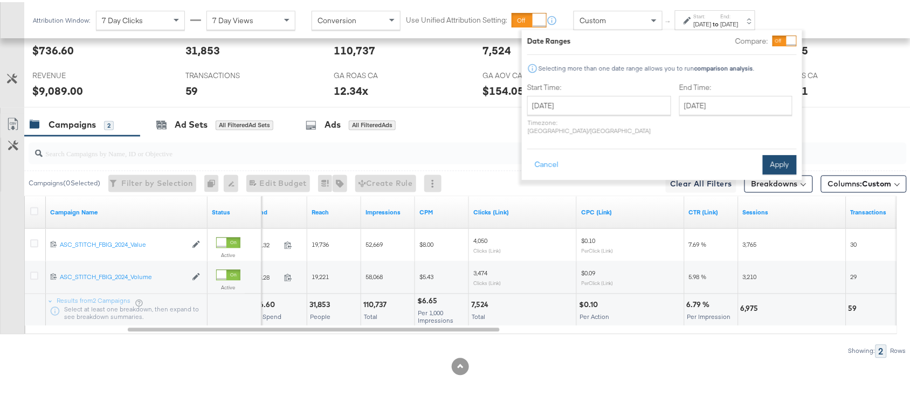
click at [776, 155] on button "Apply" at bounding box center [779, 162] width 34 height 19
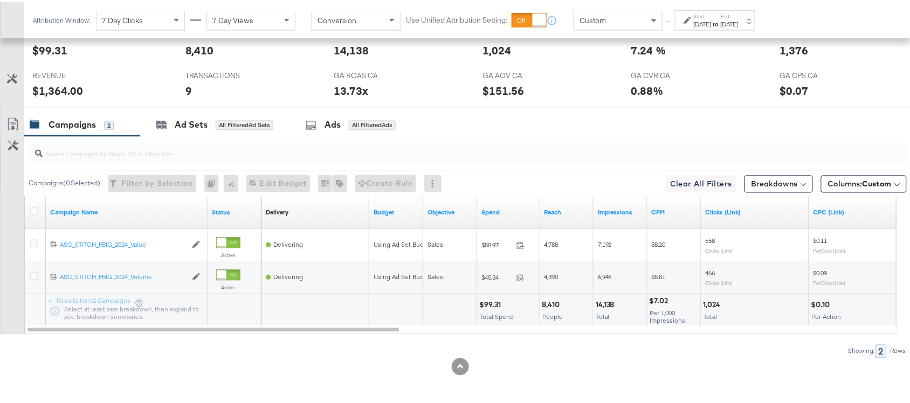
click at [489, 302] on div "$99.31" at bounding box center [491, 303] width 25 height 10
copy div "99.31"
click at [489, 302] on div "$99.31" at bounding box center [491, 303] width 25 height 10
click at [613, 300] on div "14,138" at bounding box center [606, 303] width 22 height 10
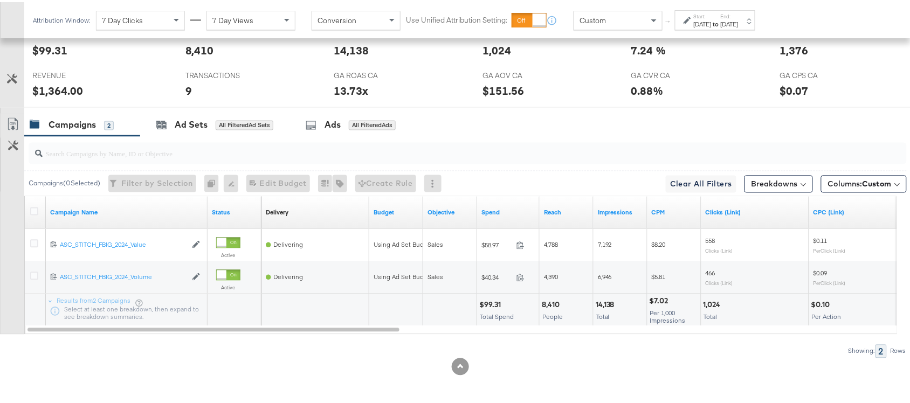
click at [606, 300] on div "14,138" at bounding box center [606, 303] width 22 height 10
copy div "14,138"
click at [606, 300] on div "14,138" at bounding box center [606, 303] width 22 height 10
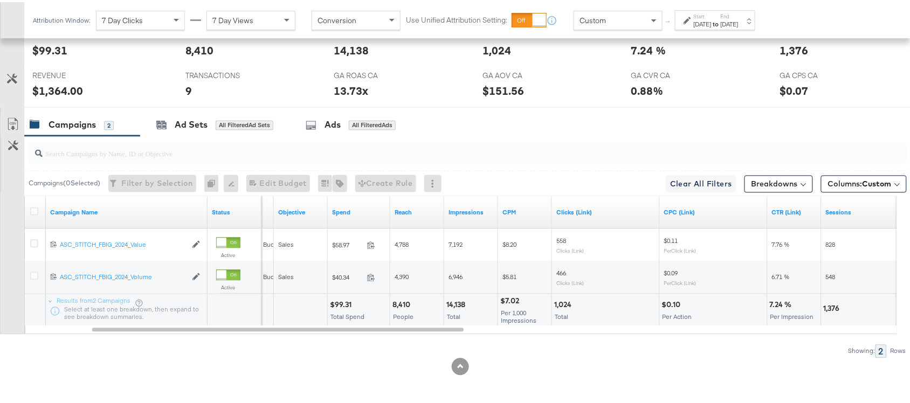
click at [552, 306] on div "1,024 Total" at bounding box center [605, 308] width 107 height 32
copy div "1,024"
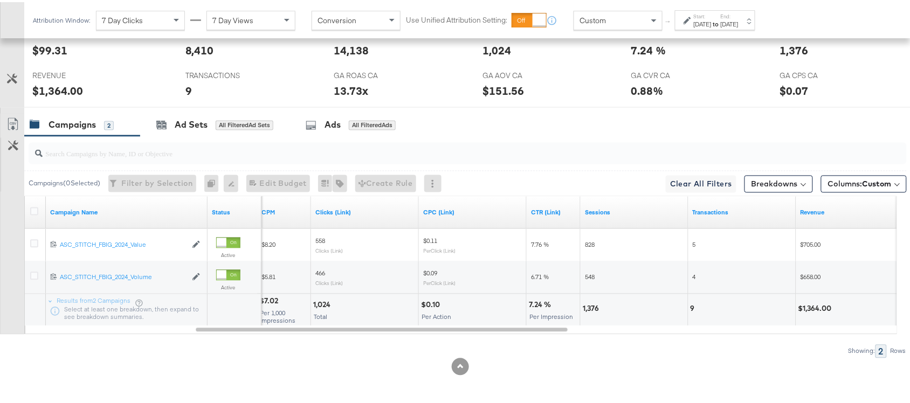
click at [593, 303] on div "1,376" at bounding box center [591, 307] width 19 height 10
copy div "1,376"
click at [593, 303] on div "1,376" at bounding box center [591, 307] width 19 height 10
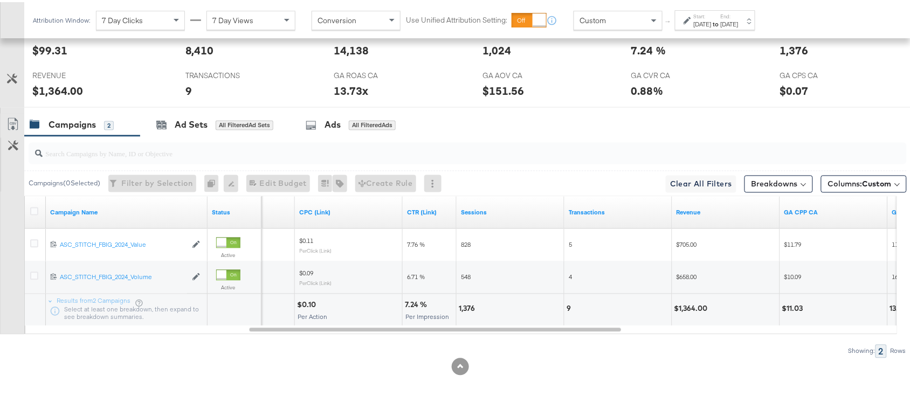
click at [567, 309] on div "9" at bounding box center [570, 307] width 8 height 10
copy div "9"
click at [690, 307] on div "$1,364.00" at bounding box center [692, 307] width 37 height 10
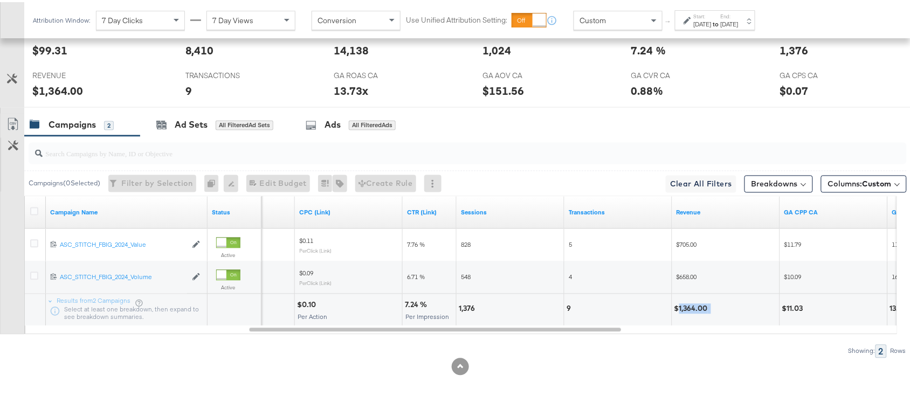
click at [690, 307] on div "$1,364.00" at bounding box center [692, 307] width 37 height 10
